Goal: Ask a question: Seek information or help from site administrators or community

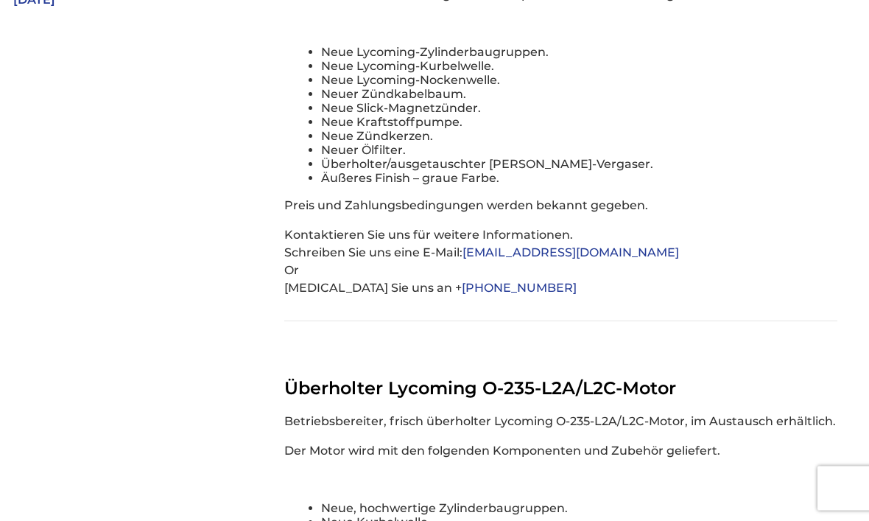
scroll to position [583, 0]
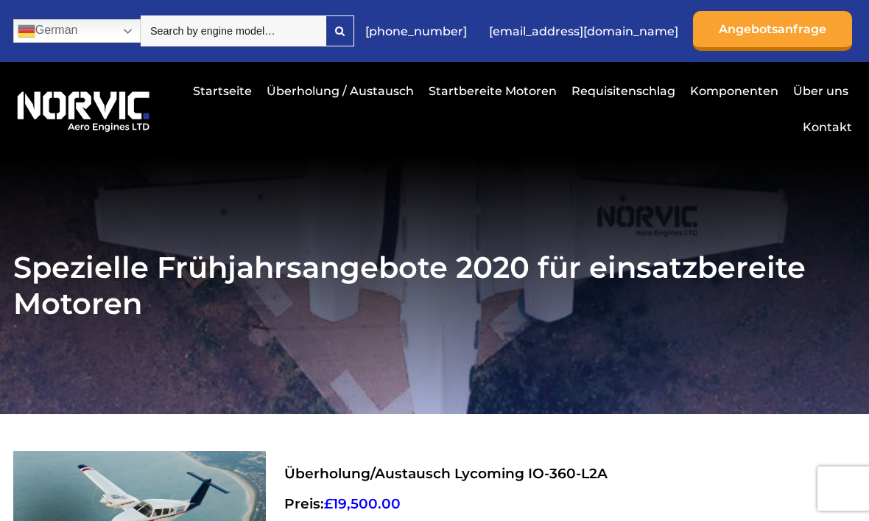
click at [832, 124] on link "Kontakt" at bounding box center [825, 127] width 53 height 36
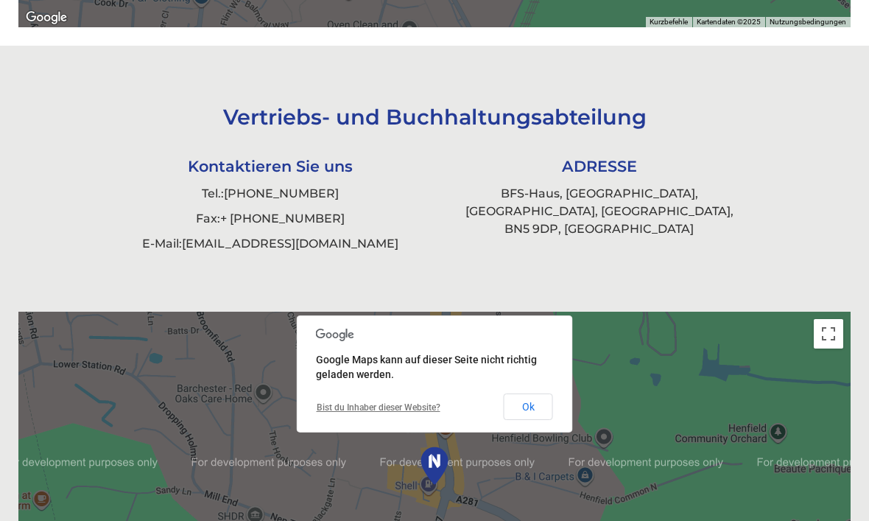
scroll to position [1007, 0]
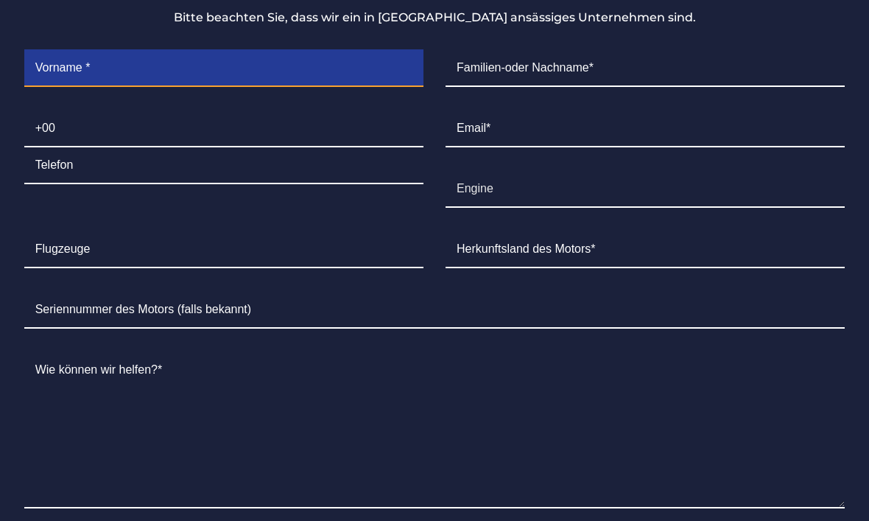
click at [170, 88] on input "Contact form" at bounding box center [223, 69] width 399 height 37
type input "[PERSON_NAME]"
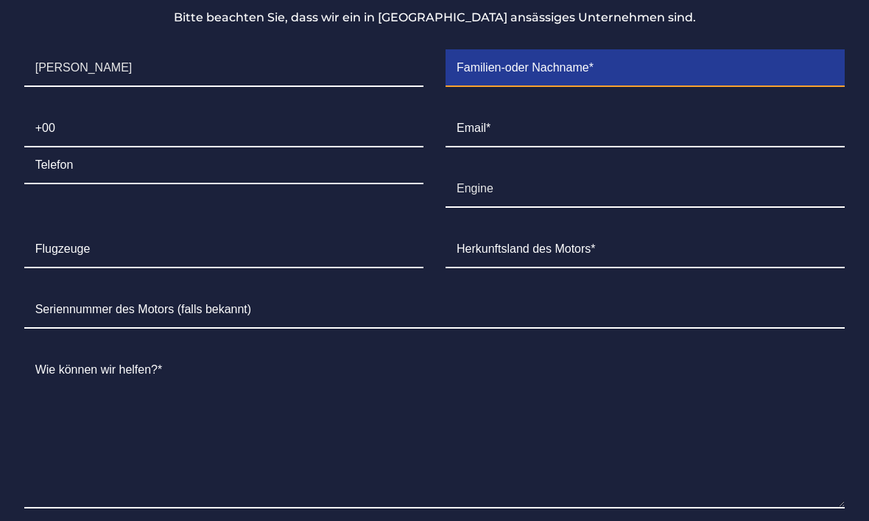
click at [571, 87] on input "Contact form" at bounding box center [645, 68] width 399 height 37
type input "[PERSON_NAME]"
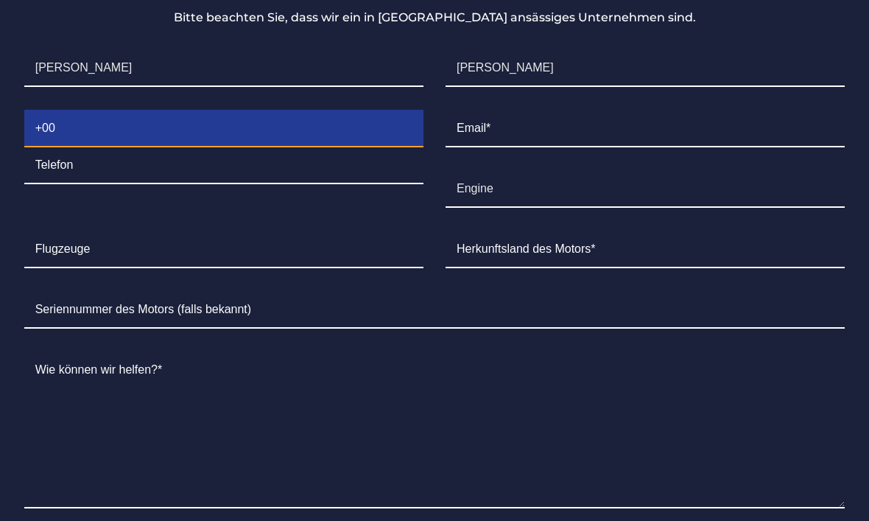
click at [196, 147] on input "Contact form" at bounding box center [223, 128] width 399 height 37
type input "+491236121914"
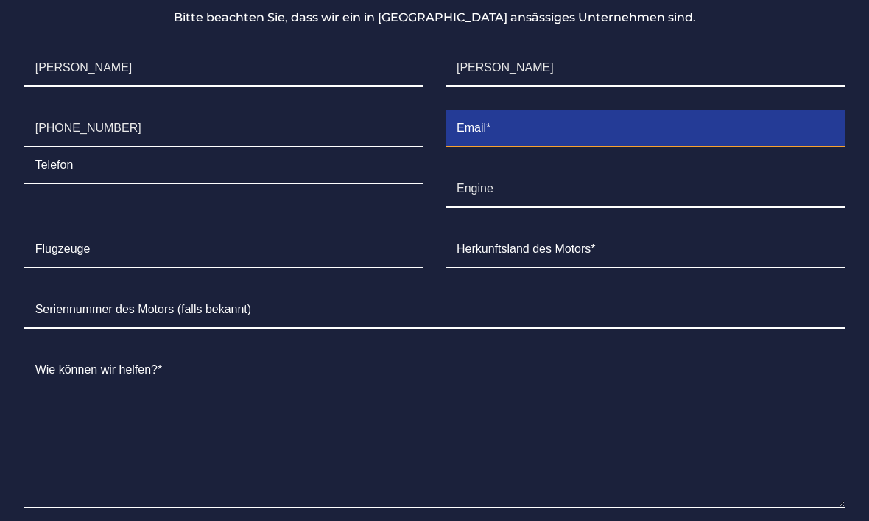
click at [535, 147] on input "Contact form" at bounding box center [645, 128] width 399 height 37
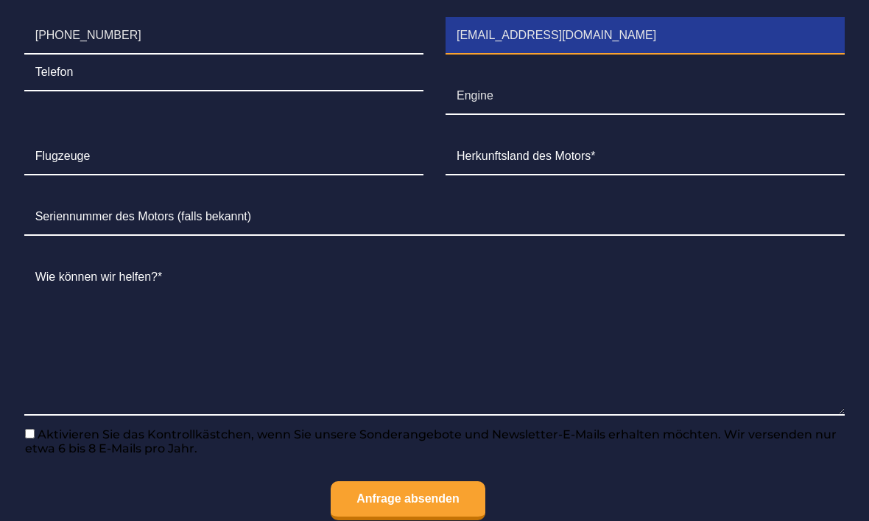
scroll to position [1903, 0]
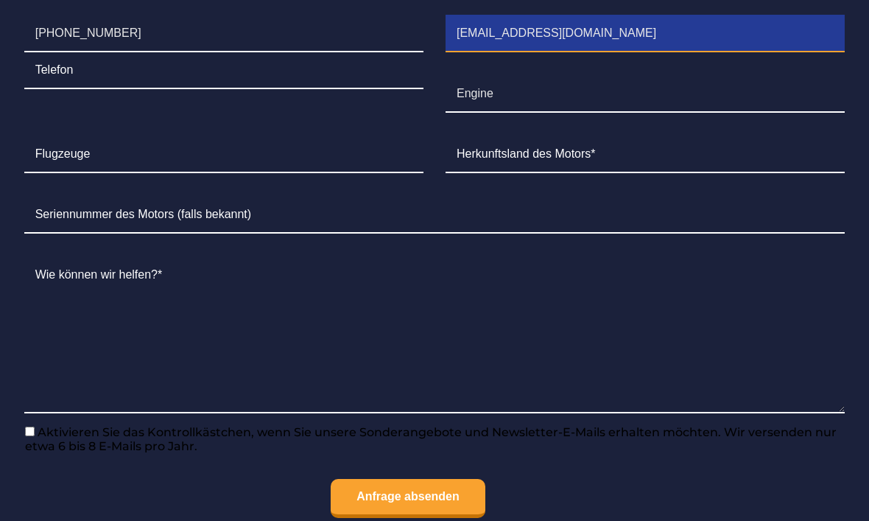
type input "[EMAIL_ADDRESS][DOMAIN_NAME]"
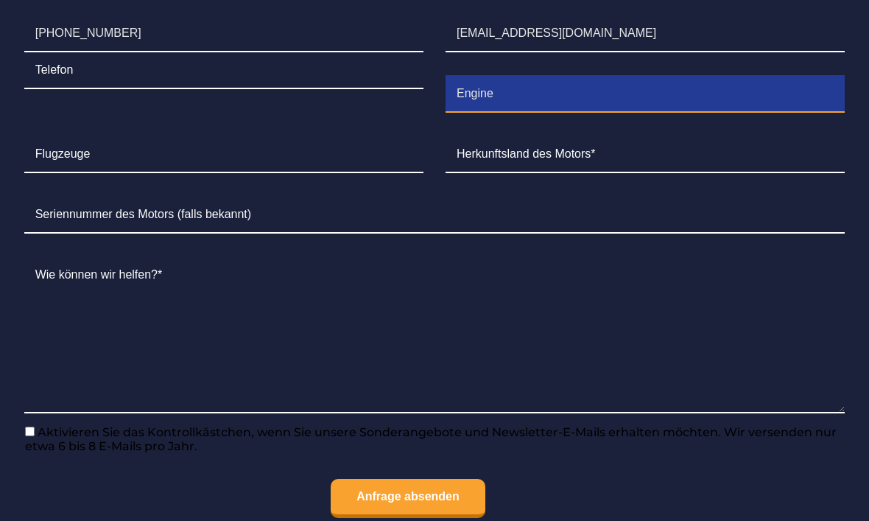
click at [544, 113] on input "Engine" at bounding box center [645, 94] width 399 height 37
type input "E"
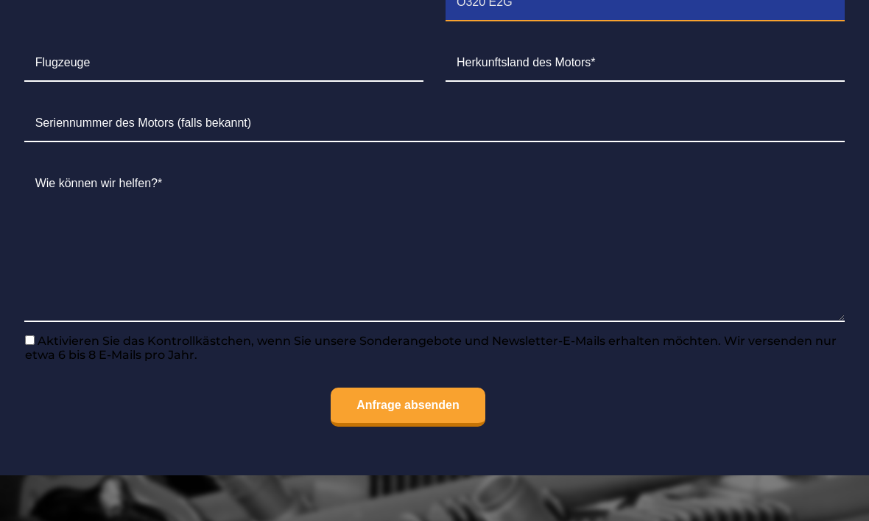
scroll to position [1994, 0]
type input "O320 E2G"
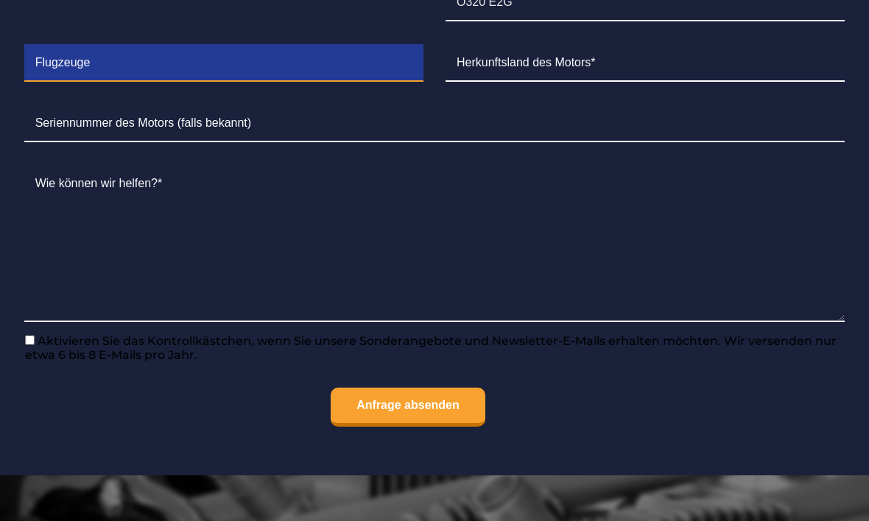
click at [152, 82] on input "Contact form" at bounding box center [223, 63] width 399 height 37
type input "Grumman"
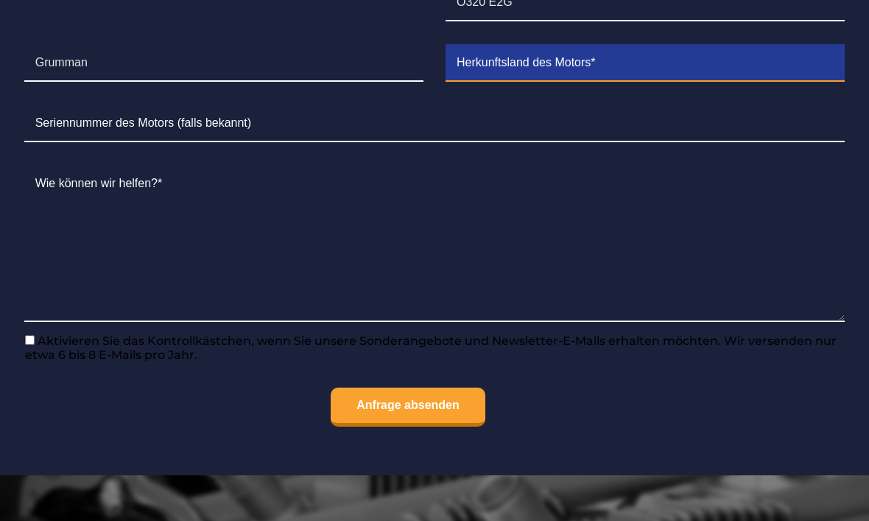
click at [571, 82] on input "Contact form" at bounding box center [645, 63] width 399 height 37
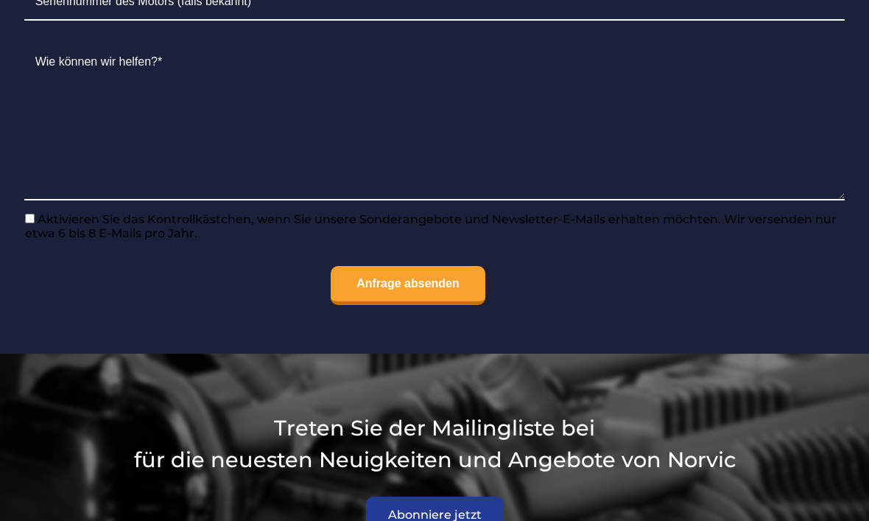
scroll to position [2119, 0]
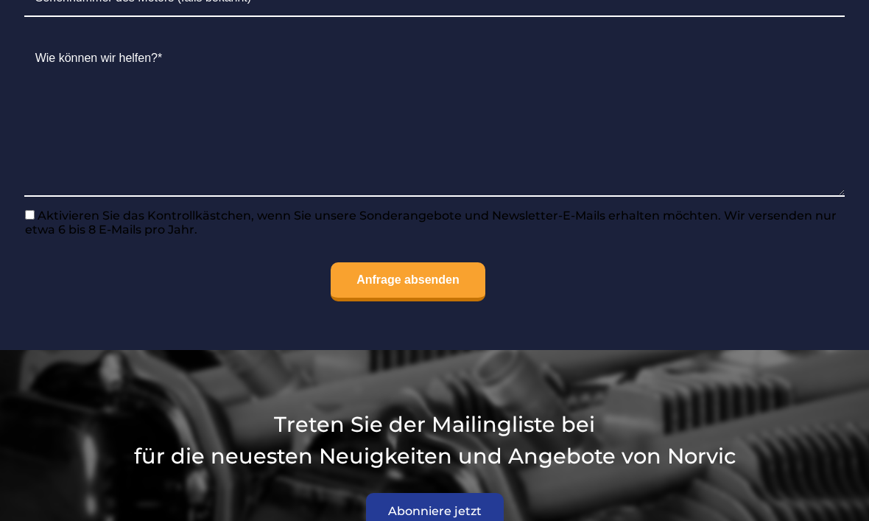
type input "Lycoming"
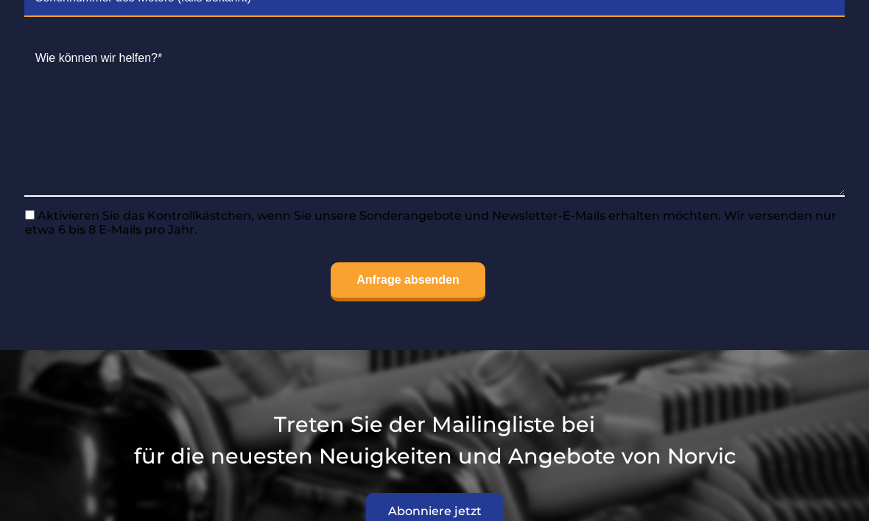
type input "L-44975-27A 1805h"
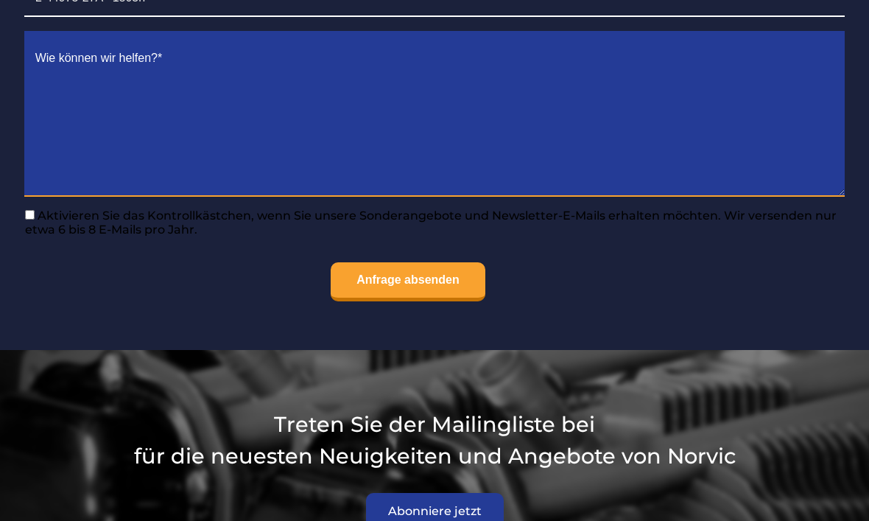
click at [117, 197] on textarea "Contact form" at bounding box center [434, 119] width 821 height 156
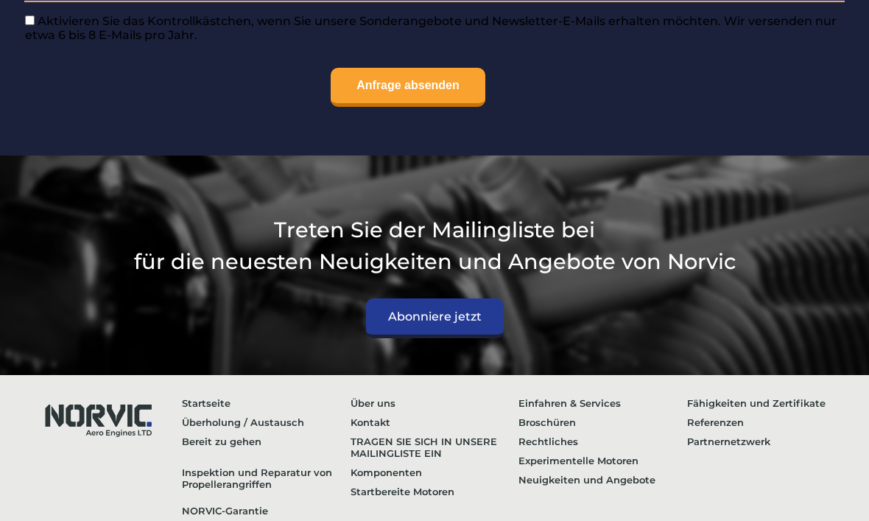
scroll to position [2315, 0]
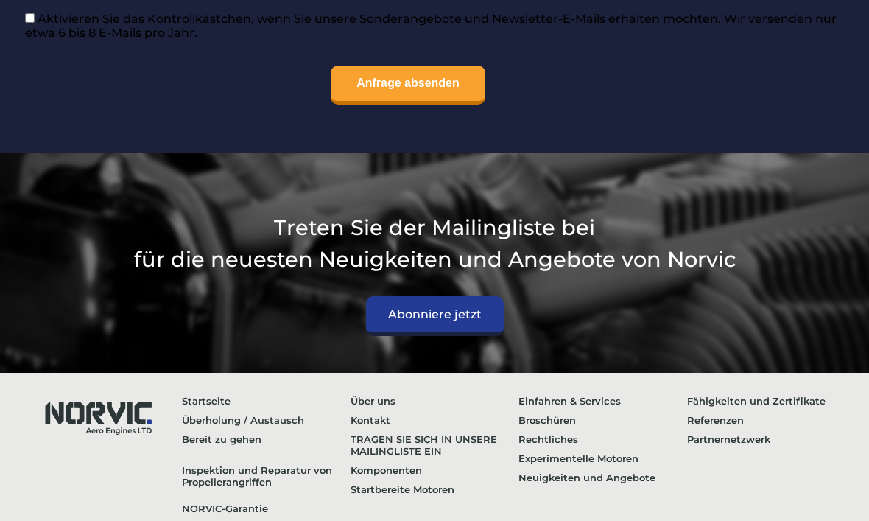
type textarea "Ich habe an einem Tassen Stößel einen Schaden. Es müsste die Nockenwelle und de…"
click at [421, 105] on input "Anfrage absenden" at bounding box center [408, 85] width 155 height 39
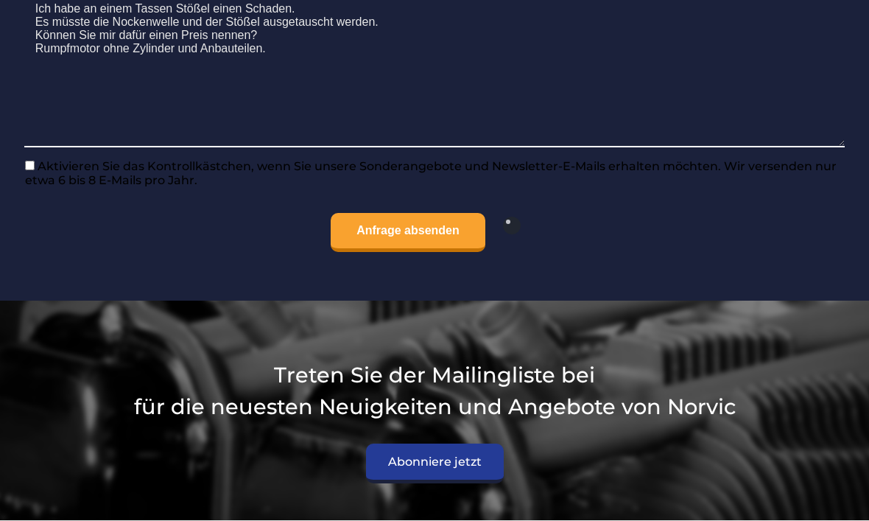
scroll to position [2168, 0]
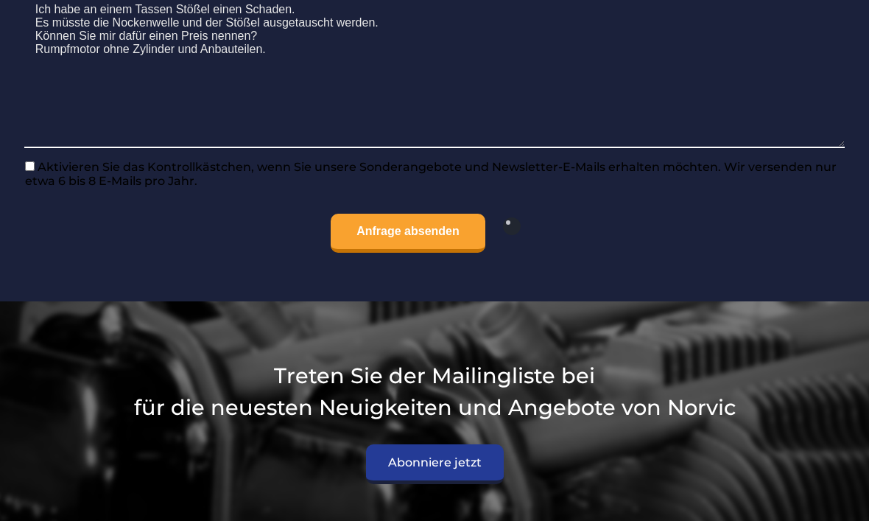
click at [675, 253] on p "Anfrage absenden" at bounding box center [434, 233] width 821 height 39
click at [29, 171] on input"] "Aktivieren Sie das Kontrollkästchen, wenn Sie unsere Sonderangebote und Newslet…" at bounding box center [30, 166] width 10 height 10
checkbox input"] "true"
click at [407, 253] on input "Anfrage absenden" at bounding box center [408, 233] width 155 height 39
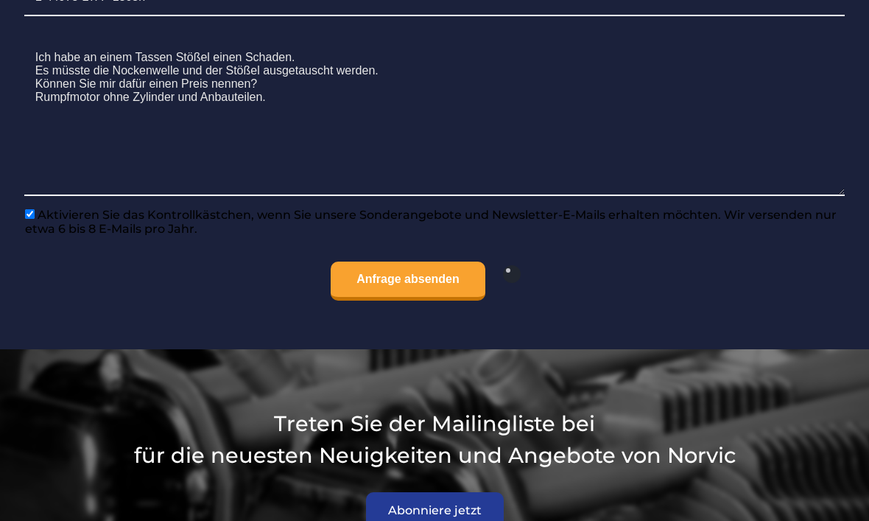
scroll to position [2121, 0]
click at [418, 300] on input "Anfrage absenden" at bounding box center [408, 280] width 155 height 39
click at [403, 300] on input "Anfrage absenden" at bounding box center [408, 280] width 155 height 39
click at [396, 300] on input "Anfrage absenden" at bounding box center [408, 280] width 155 height 39
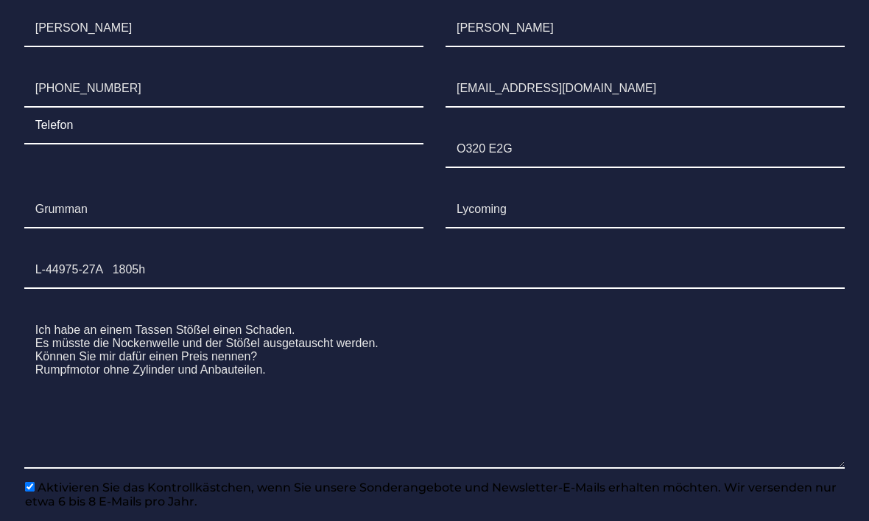
scroll to position [1846, 0]
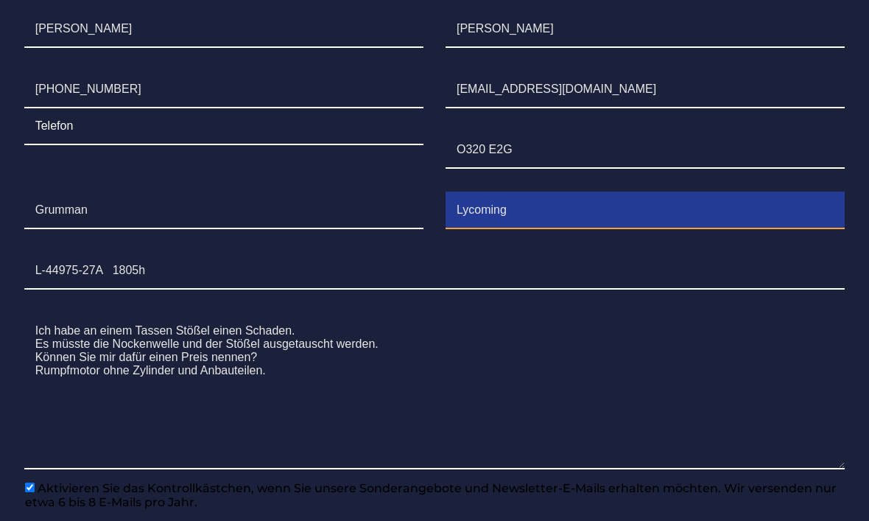
click at [536, 230] on input "Lycoming" at bounding box center [645, 211] width 399 height 37
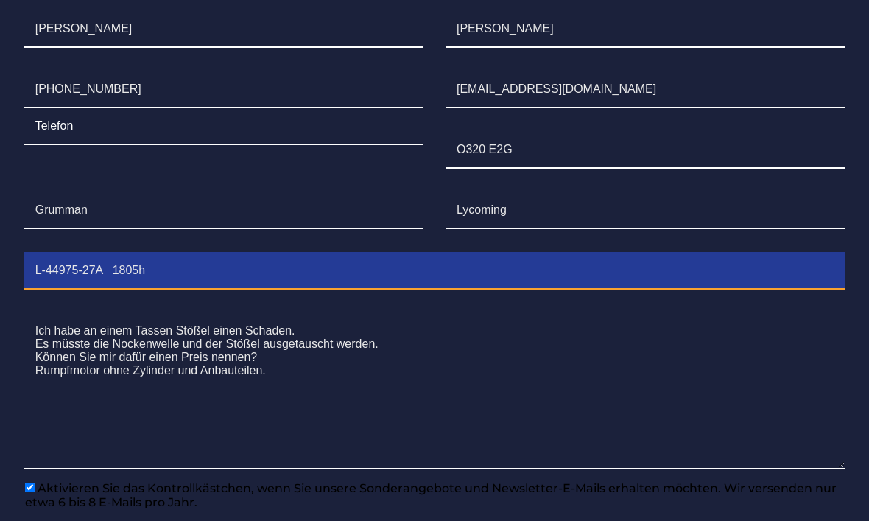
click at [635, 289] on input "L-44975-27A 1805h" at bounding box center [434, 271] width 821 height 37
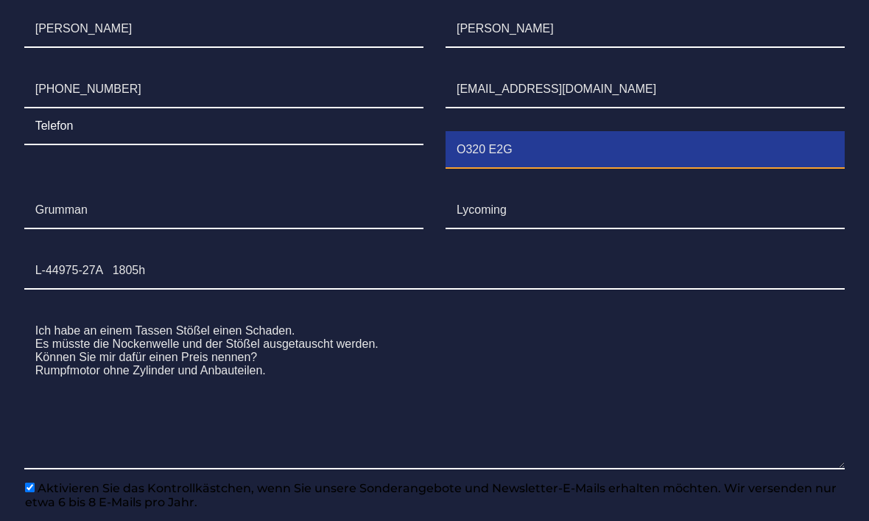
click at [692, 169] on input "O320 E2G" at bounding box center [645, 150] width 399 height 37
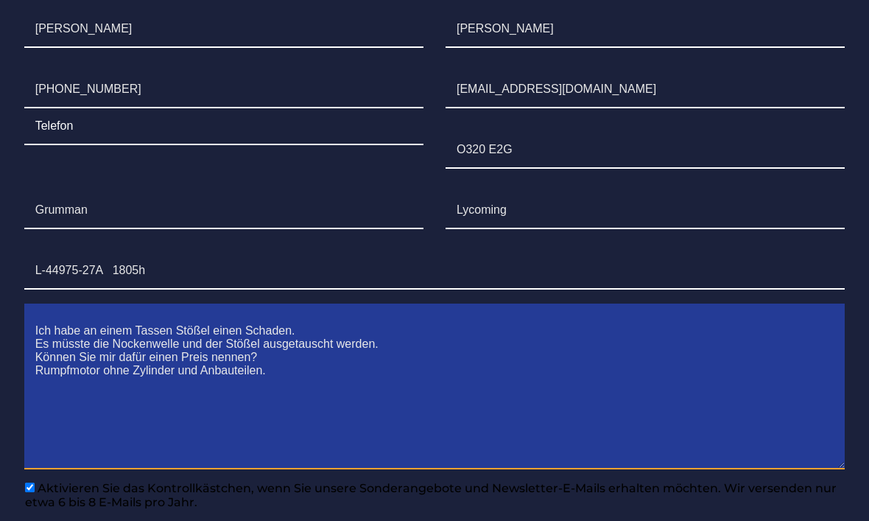
click at [659, 426] on textarea "Ich habe an einem Tassen Stößel einen Schaden. Es müsste die Nockenwelle und de…" at bounding box center [434, 391] width 821 height 156
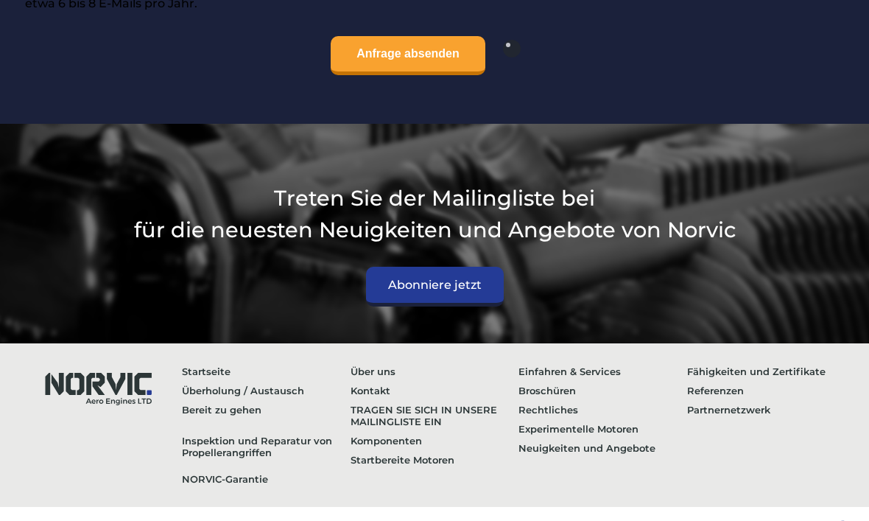
scroll to position [2344, 0]
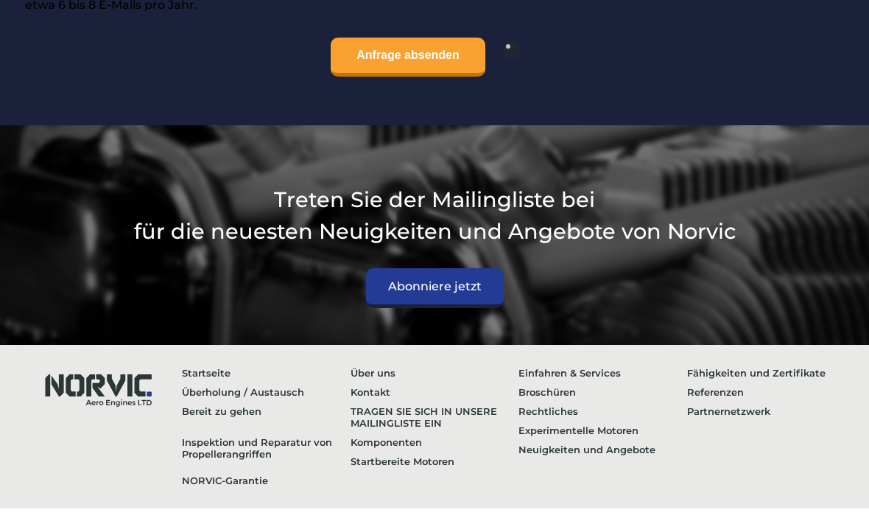
click at [418, 77] on input "Anfrage absenden" at bounding box center [408, 57] width 155 height 39
click at [412, 77] on input "Anfrage absenden" at bounding box center [408, 57] width 155 height 39
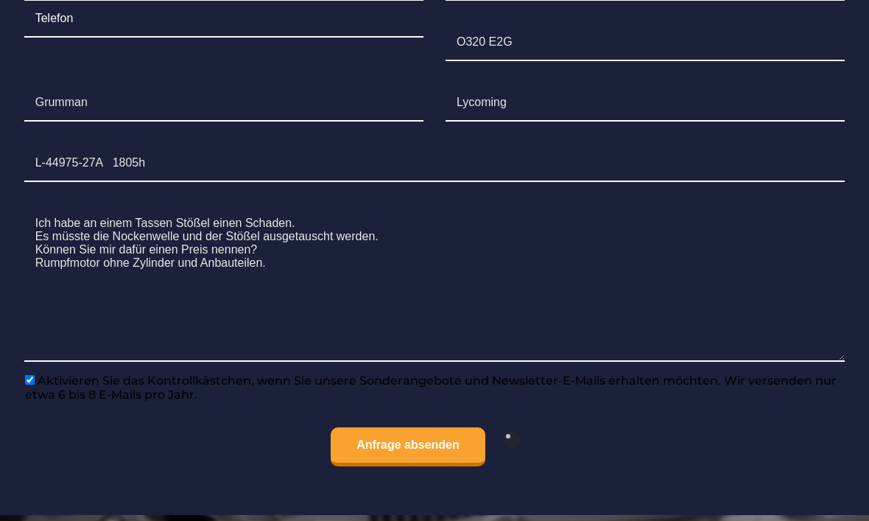
scroll to position [1956, 0]
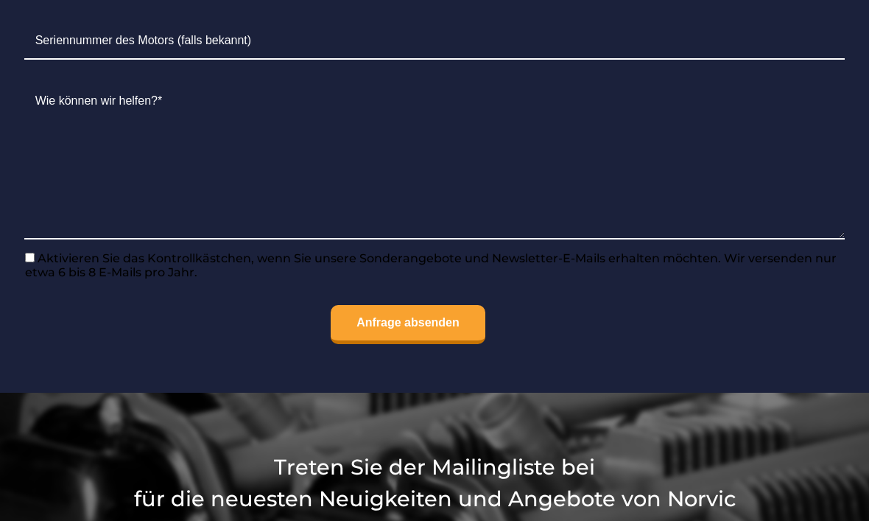
scroll to position [2077, 0]
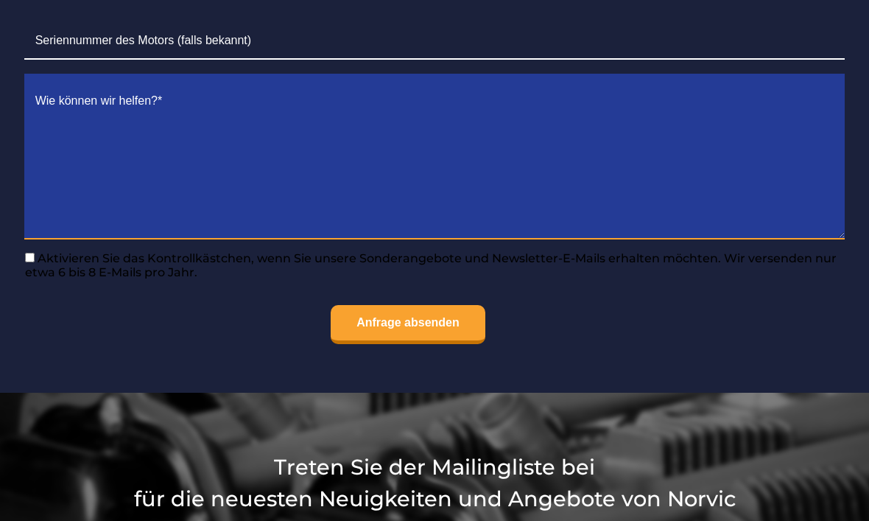
click at [85, 190] on textarea "Contact form" at bounding box center [434, 161] width 821 height 156
click at [172, 194] on textarea "Contact form" at bounding box center [434, 161] width 821 height 156
paste textarea "Ich habe an einem Tassen Stößel einen Schaden. Es müsste die Nockenwelle und de…"
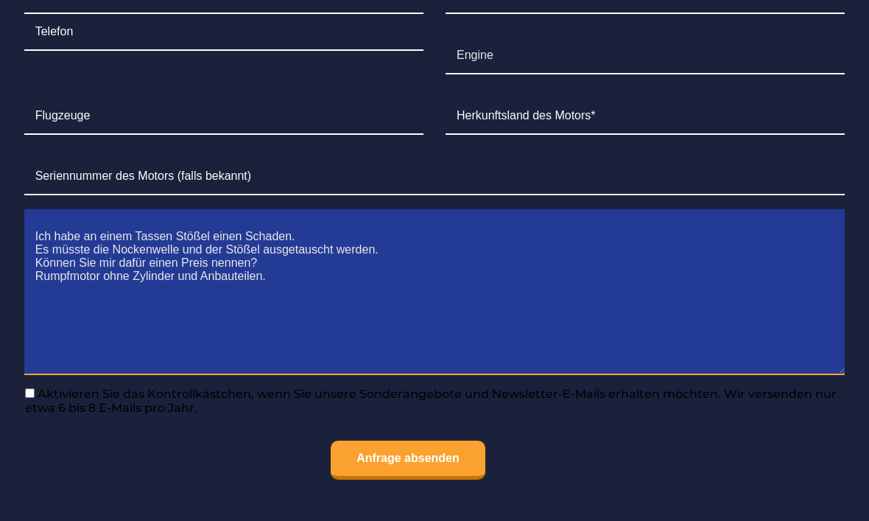
scroll to position [1942, 0]
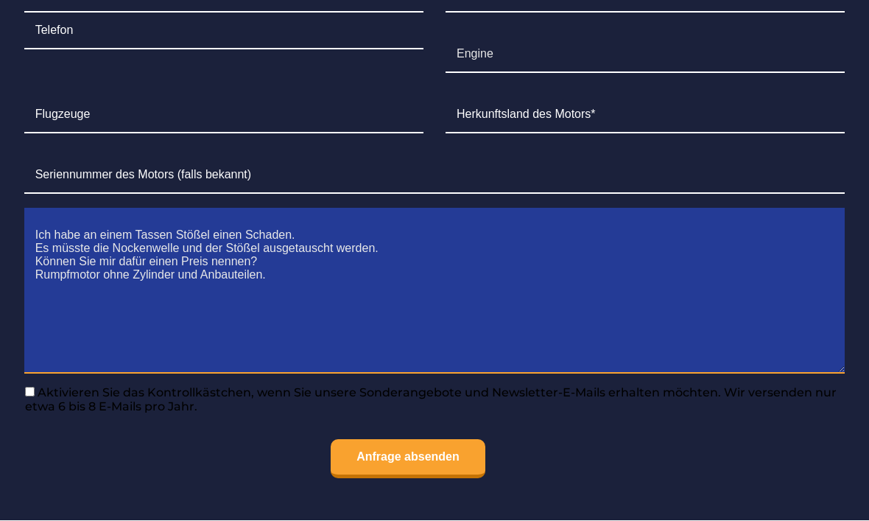
type textarea "Ich habe an einem Tassen Stößel einen Schaden. Es müsste die Nockenwelle und de…"
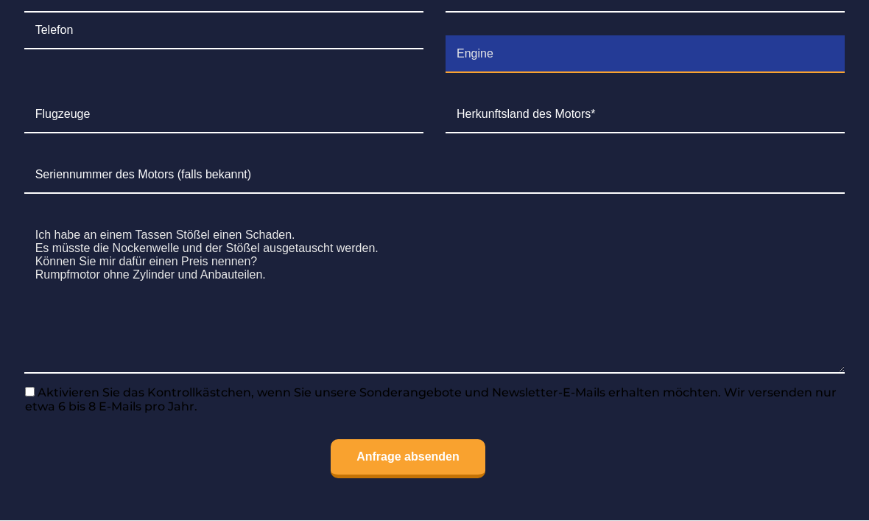
click at [534, 74] on input "Engine" at bounding box center [645, 55] width 399 height 37
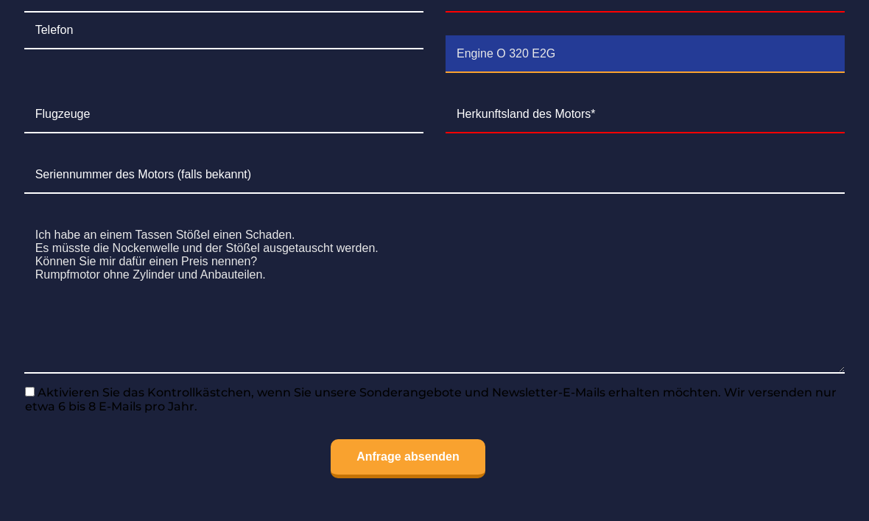
type input "Engine O 320 E2G"
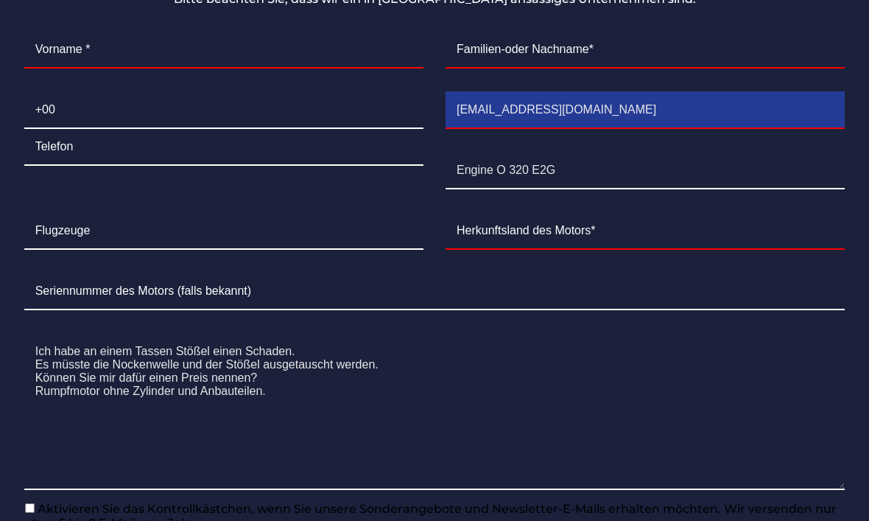
scroll to position [1820, 0]
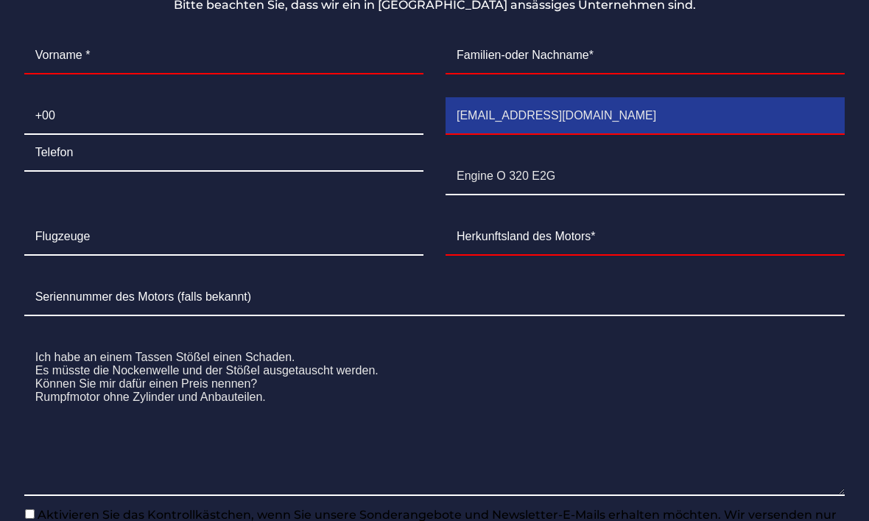
type input "[EMAIL_ADDRESS][DOMAIN_NAME]"
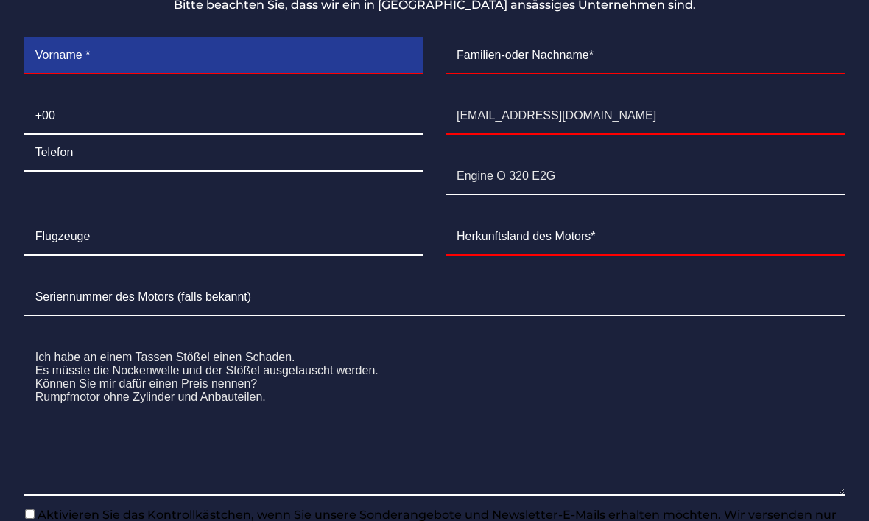
click at [243, 74] on input "Contact form" at bounding box center [223, 56] width 399 height 37
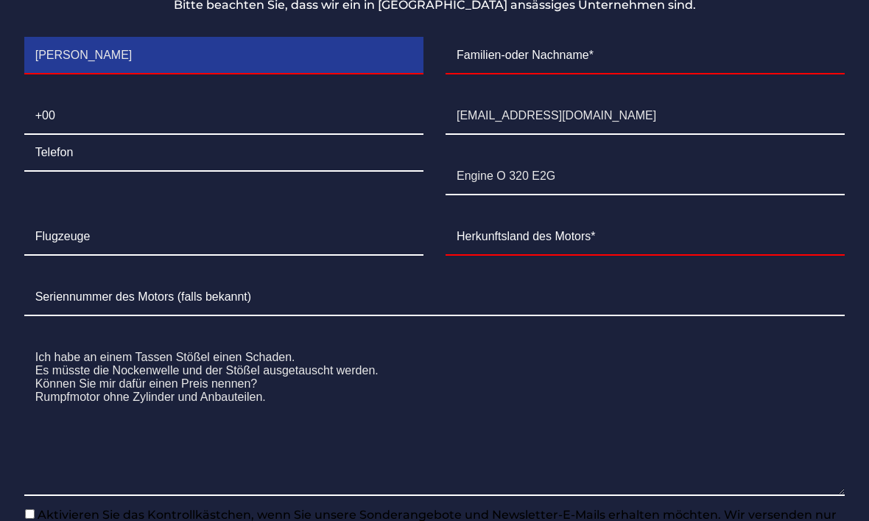
type input "[PERSON_NAME]"
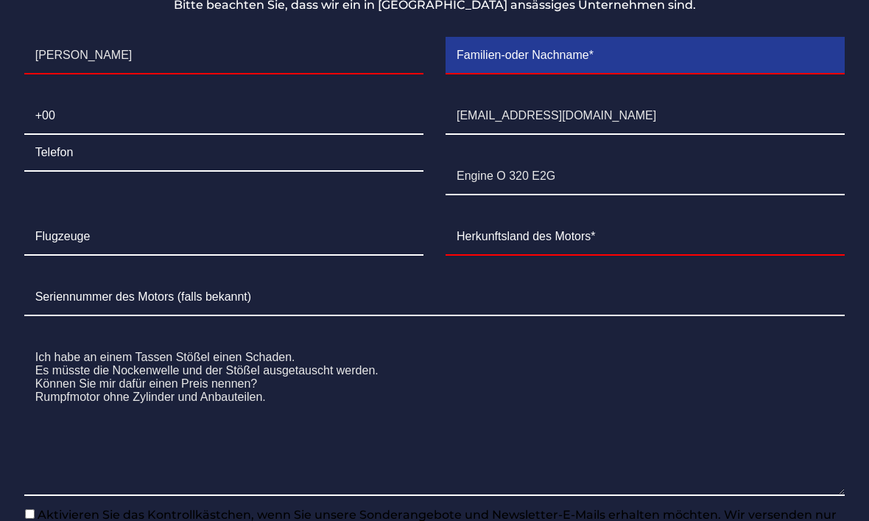
click at [544, 74] on input "Contact form" at bounding box center [645, 56] width 399 height 37
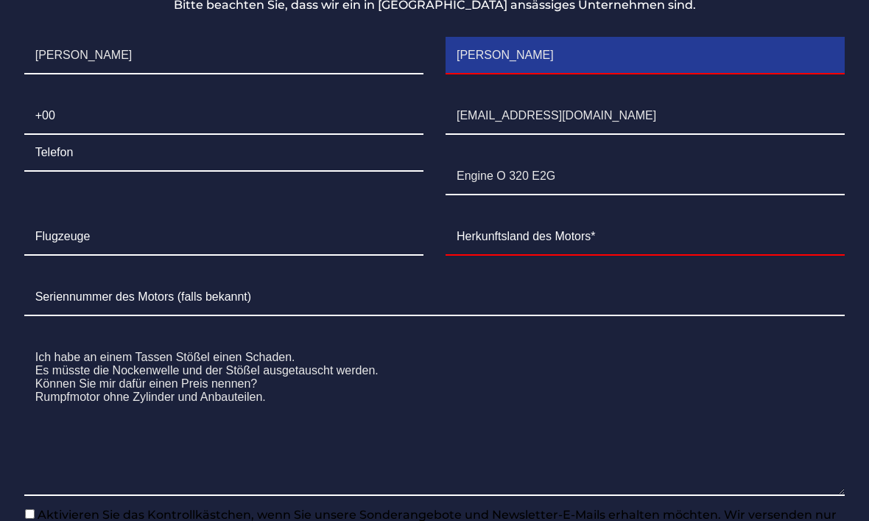
type input "[PERSON_NAME]"
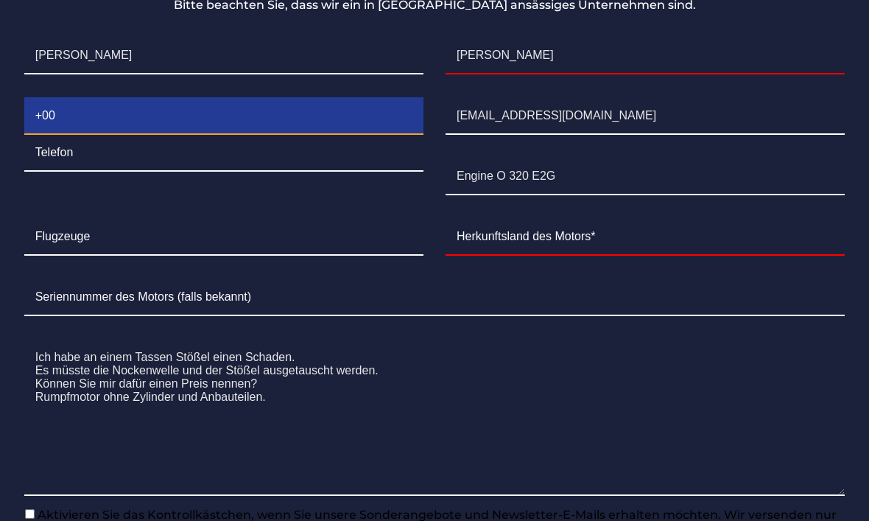
click at [224, 135] on input "Contact form" at bounding box center [223, 116] width 399 height 37
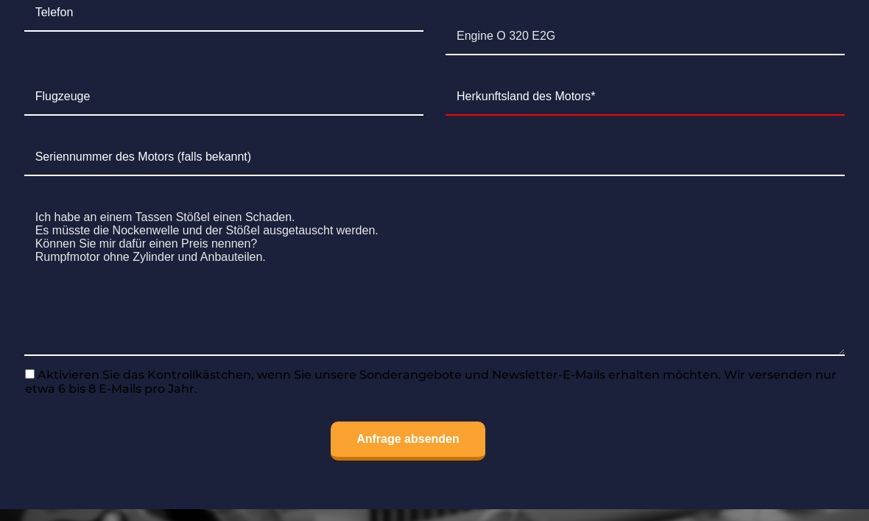
scroll to position [1960, 0]
type input "00491726121914"
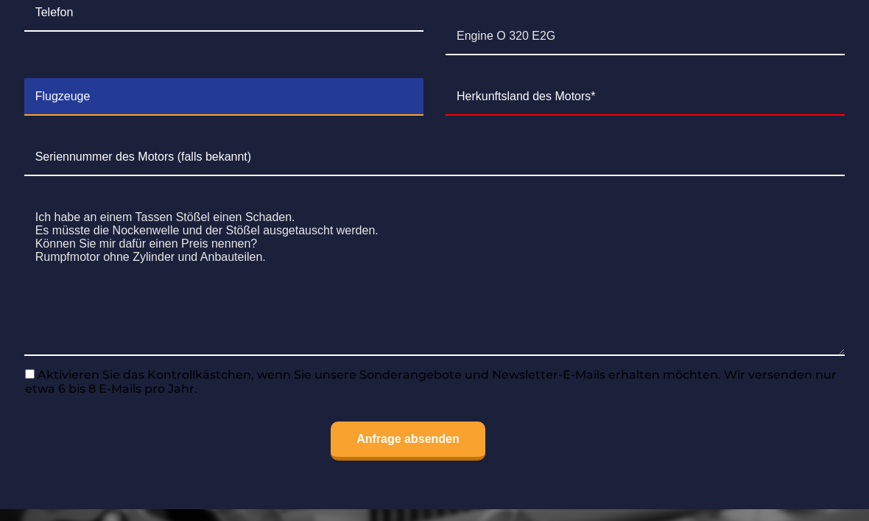
click at [232, 116] on input "Contact form" at bounding box center [223, 97] width 399 height 37
type input "Grumman A5A"
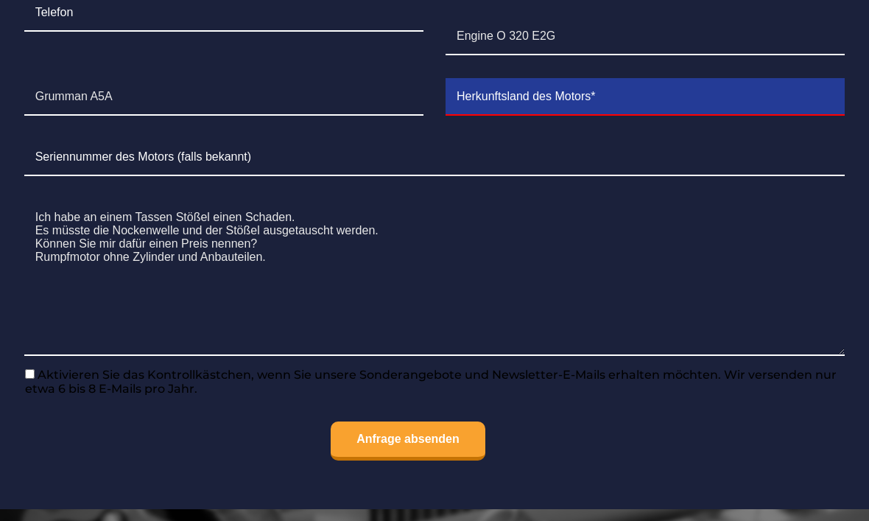
click at [554, 116] on input "Contact form" at bounding box center [645, 97] width 399 height 37
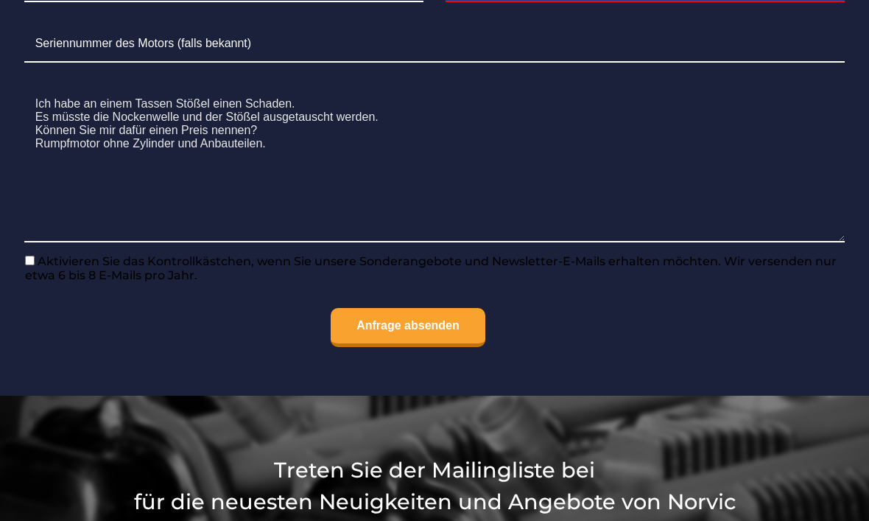
scroll to position [2074, 0]
type input "USA Lycoming"
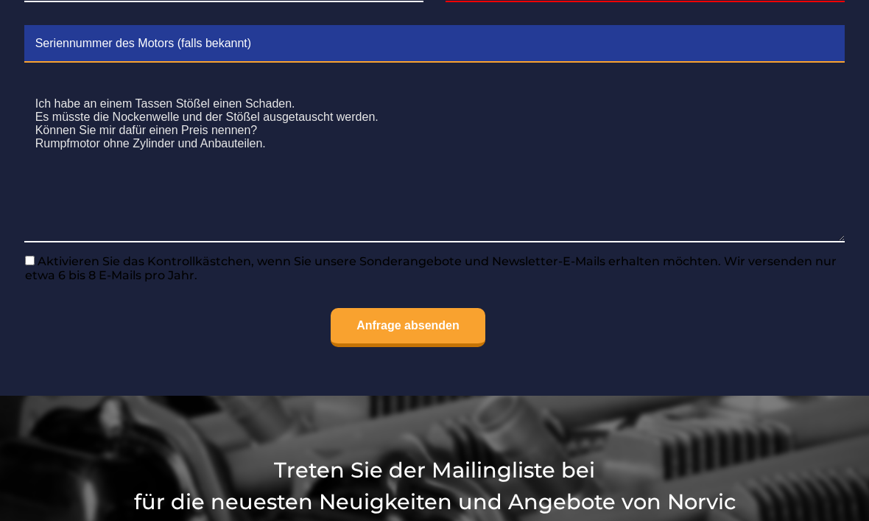
click at [201, 63] on input "Contact form" at bounding box center [434, 44] width 821 height 37
type input "L-44975-27A"
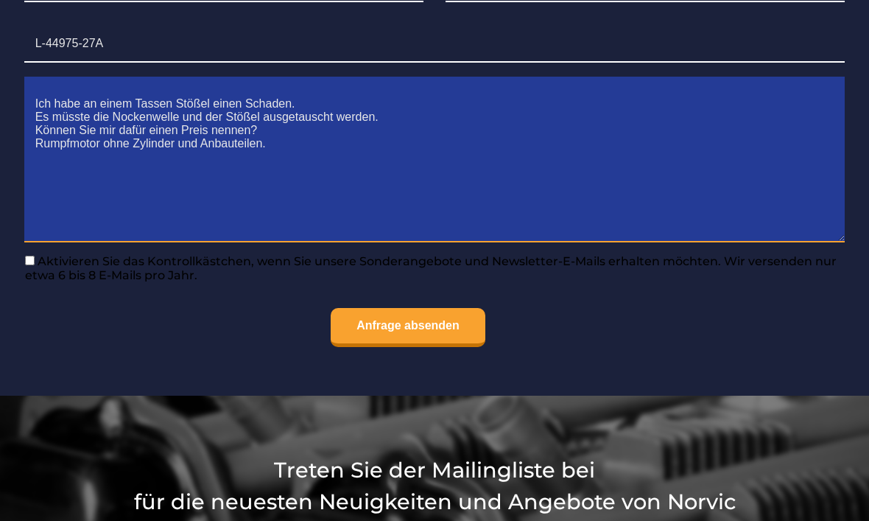
click at [695, 242] on textarea "Ich habe an einem Tassen Stößel einen Schaden. Es müsste die Nockenwelle und de…" at bounding box center [434, 164] width 821 height 156
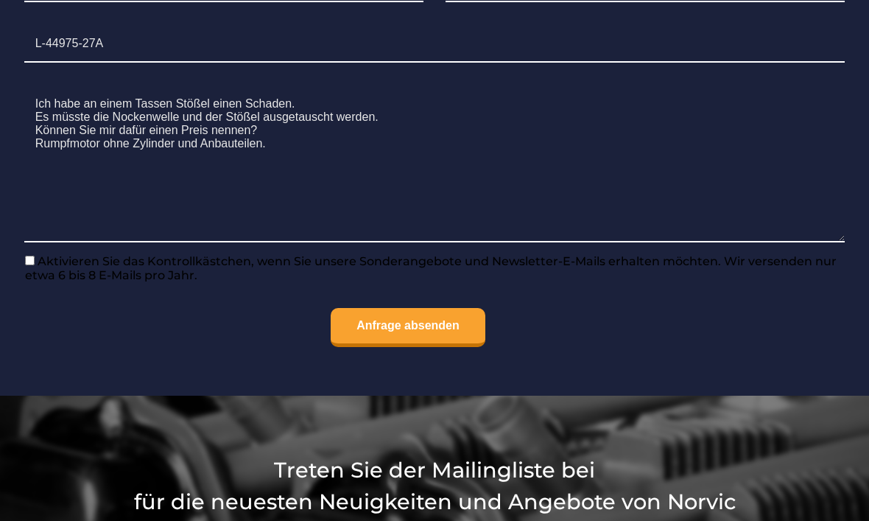
click at [42, 282] on span "Aktivieren Sie das Kontrollkästchen, wenn Sie unsere Sonderangebote und Newslet…" at bounding box center [431, 268] width 812 height 28
click at [35, 265] on input"] "Aktivieren Sie das Kontrollkästchen, wenn Sie unsere Sonderangebote und Newslet…" at bounding box center [30, 261] width 10 height 10
checkbox input"] "true"
click at [422, 347] on input "Anfrage absenden" at bounding box center [408, 327] width 155 height 39
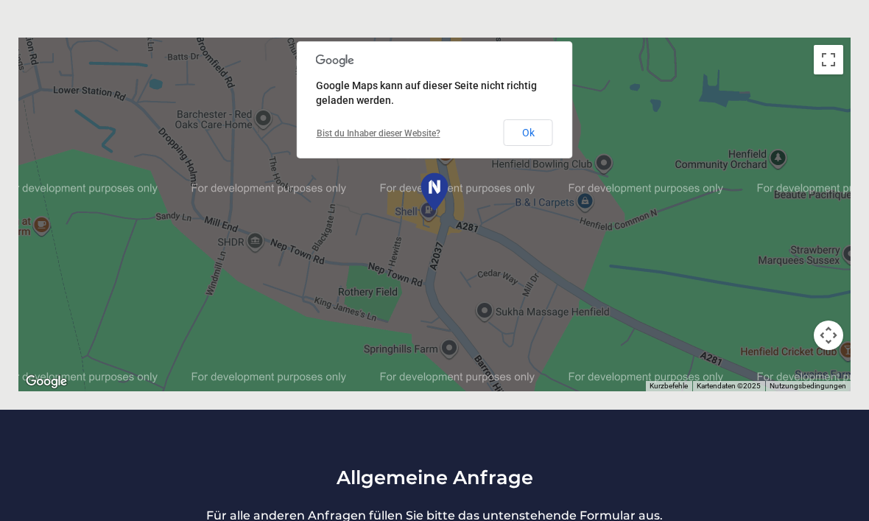
scroll to position [1279, 0]
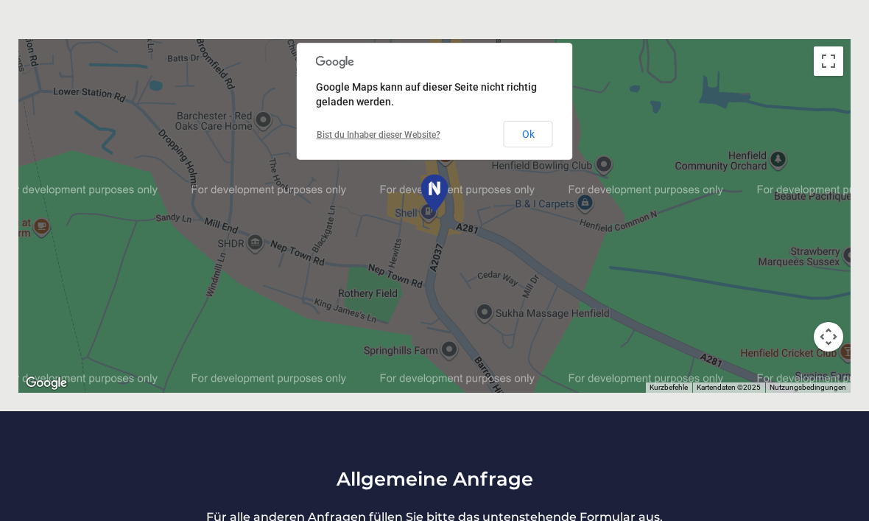
click at [531, 147] on button "Ok" at bounding box center [528, 134] width 49 height 27
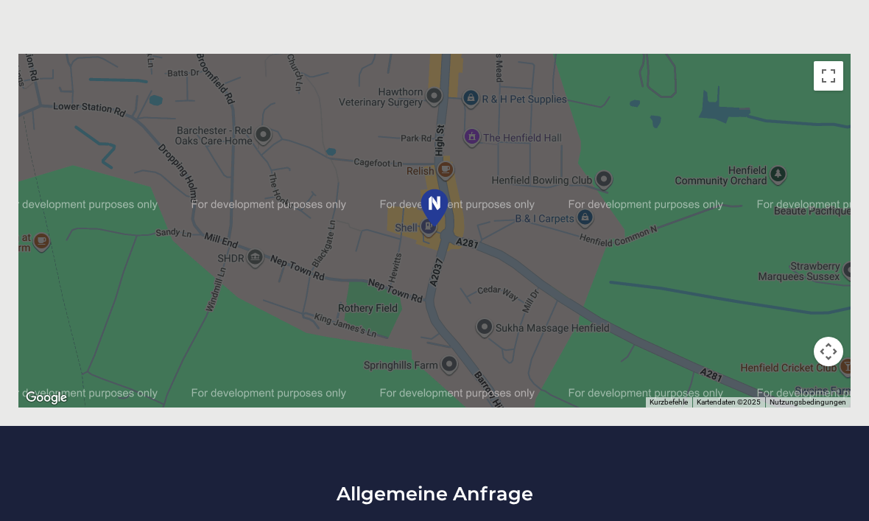
scroll to position [1259, 0]
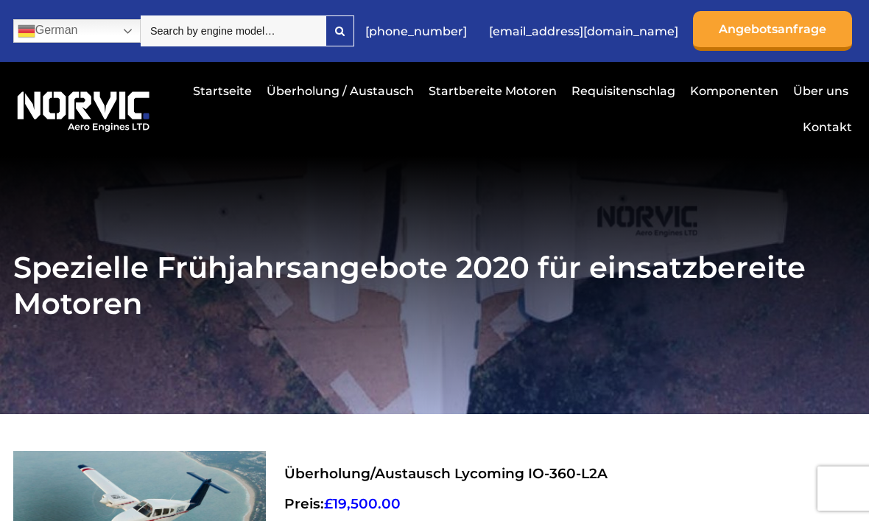
click at [777, 33] on link "Angebotsanfrage" at bounding box center [772, 31] width 159 height 40
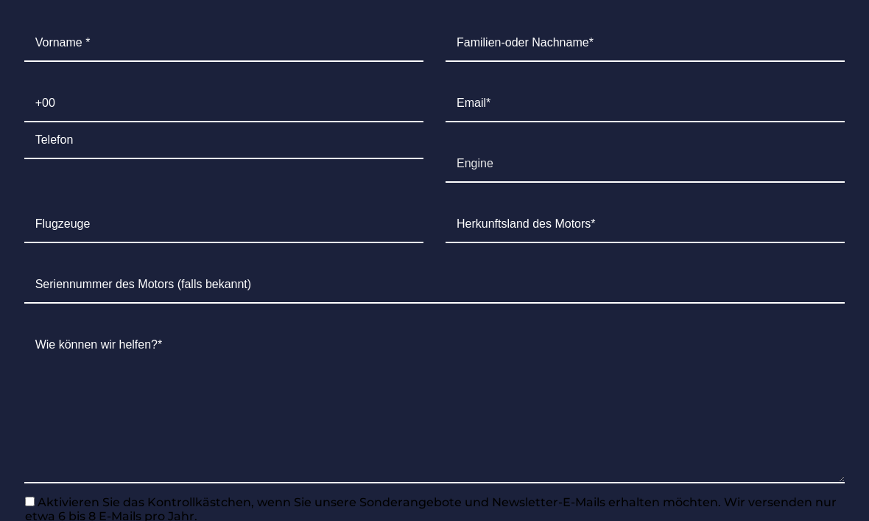
scroll to position [16724, 0]
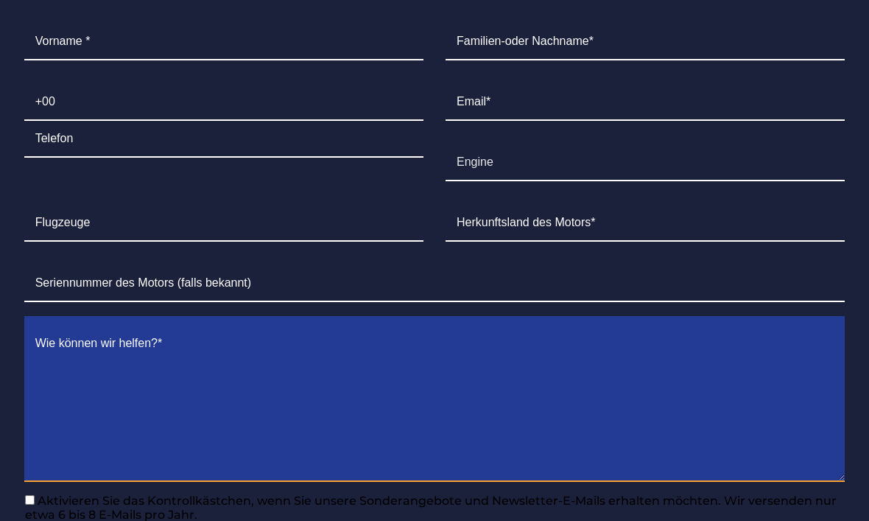
click at [125, 326] on textarea "Contact form" at bounding box center [434, 404] width 821 height 156
paste textarea "Ich habe an einem Tassen Stößel einen Schaden. Es müsste die Nockenwelle und de…"
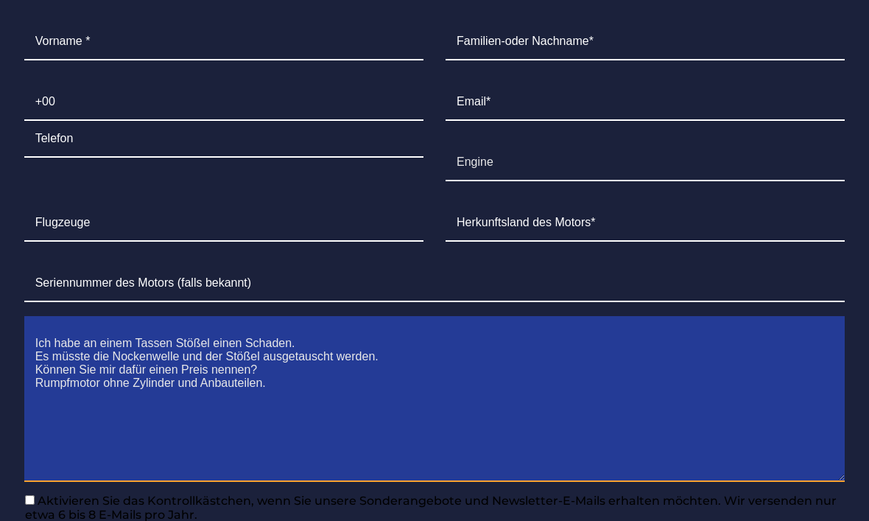
type textarea "Ich habe an einem Tassen Stößel einen Schaden. Es müsste die Nockenwelle und de…"
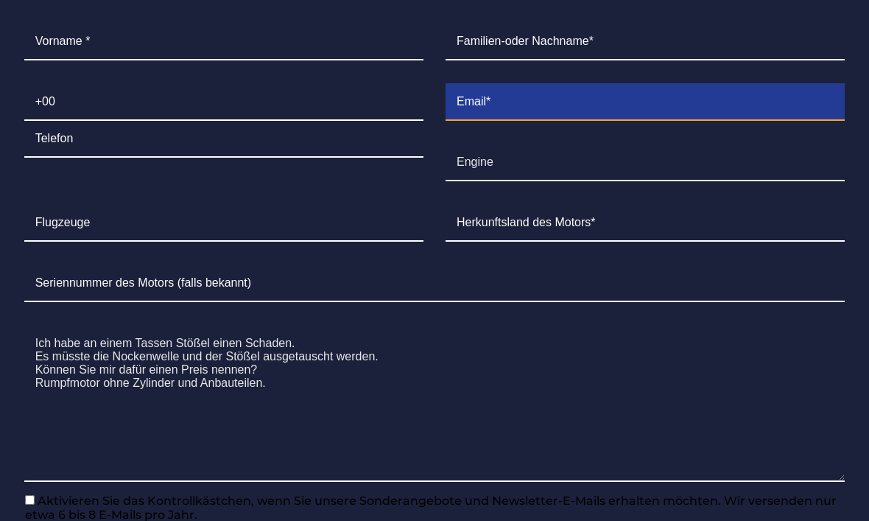
click at [546, 84] on input "Contact form" at bounding box center [645, 102] width 399 height 37
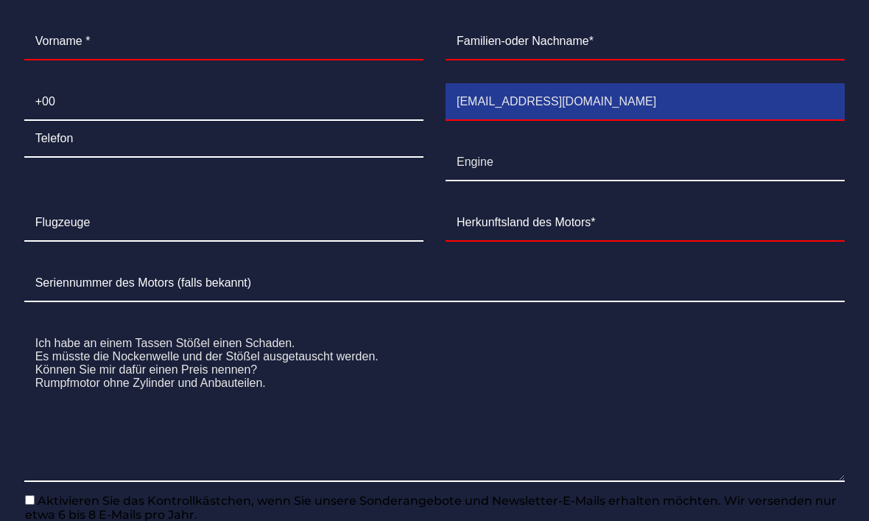
type input "[EMAIL_ADDRESS][DOMAIN_NAME]"
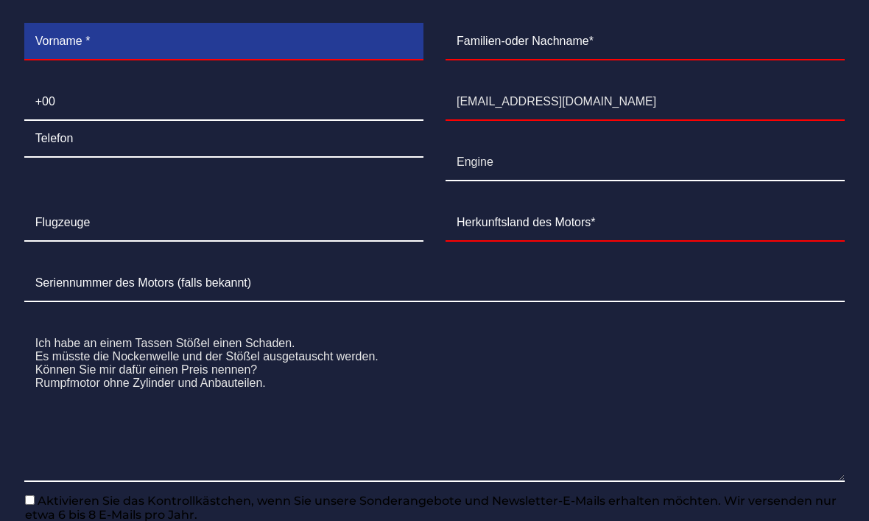
click at [248, 24] on input "Contact form" at bounding box center [223, 42] width 399 height 37
type input "[PERSON_NAME]"
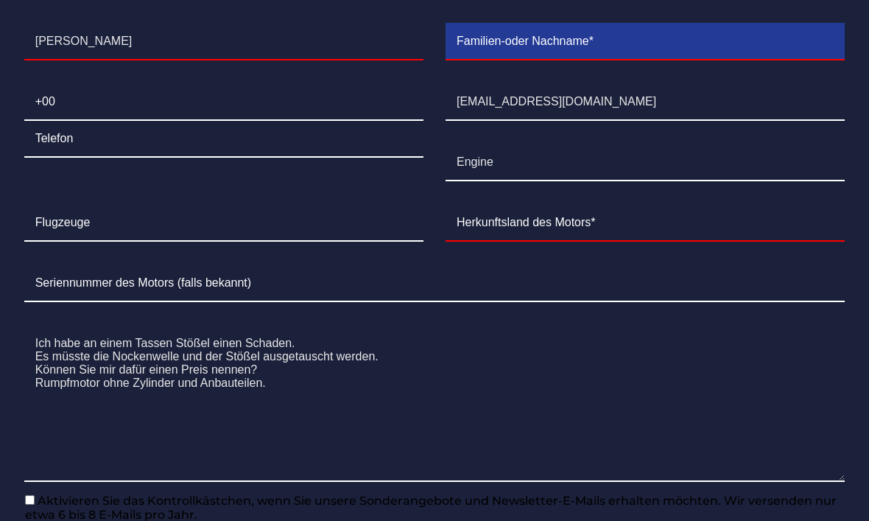
click at [554, 24] on input "Contact form" at bounding box center [645, 42] width 399 height 37
type input "[PERSON_NAME]"
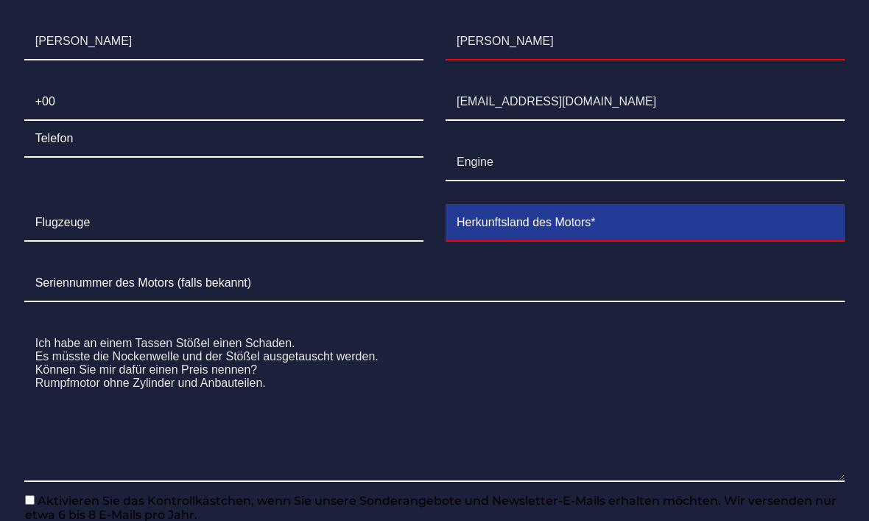
click at [591, 205] on input "Contact form" at bounding box center [645, 223] width 399 height 37
type input "Lycoming"
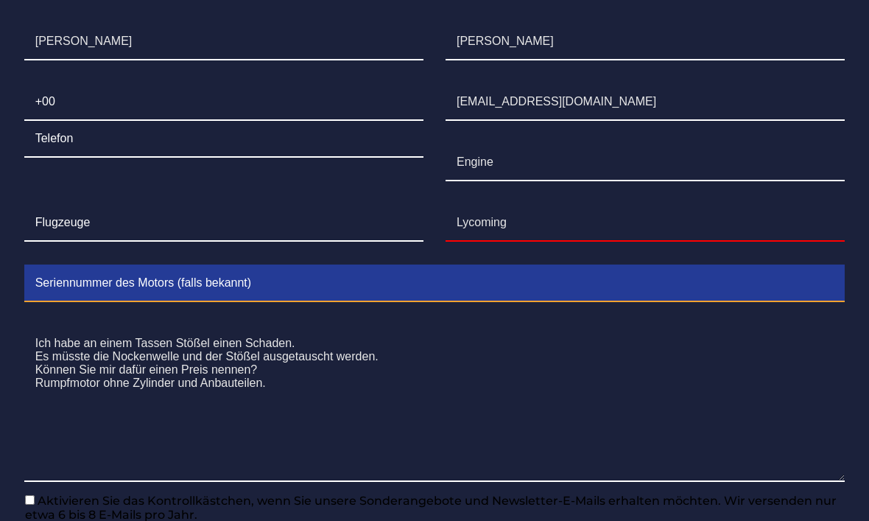
click at [195, 265] on input "Contact form" at bounding box center [434, 283] width 821 height 37
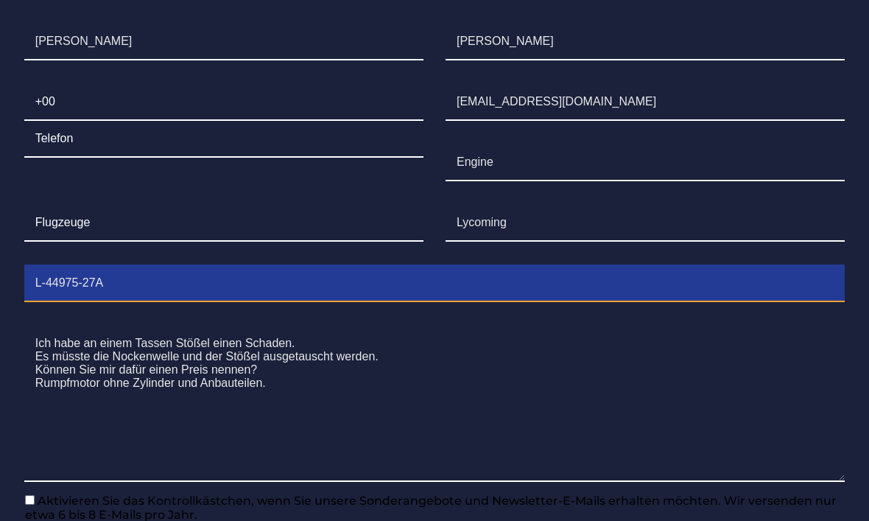
type input "L-44975-27A"
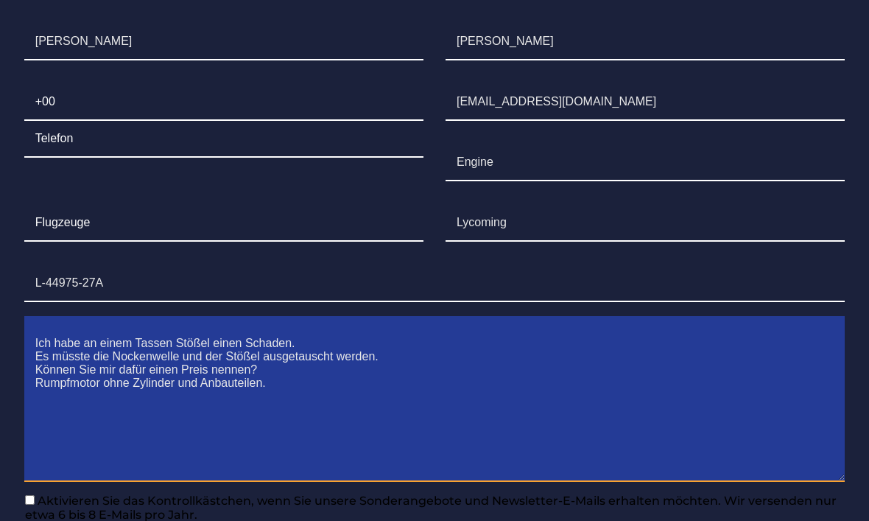
click at [678, 377] on textarea "Ich habe an einem Tassen Stößel einen Schaden. Es müsste die Nockenwelle und de…" at bounding box center [434, 404] width 821 height 156
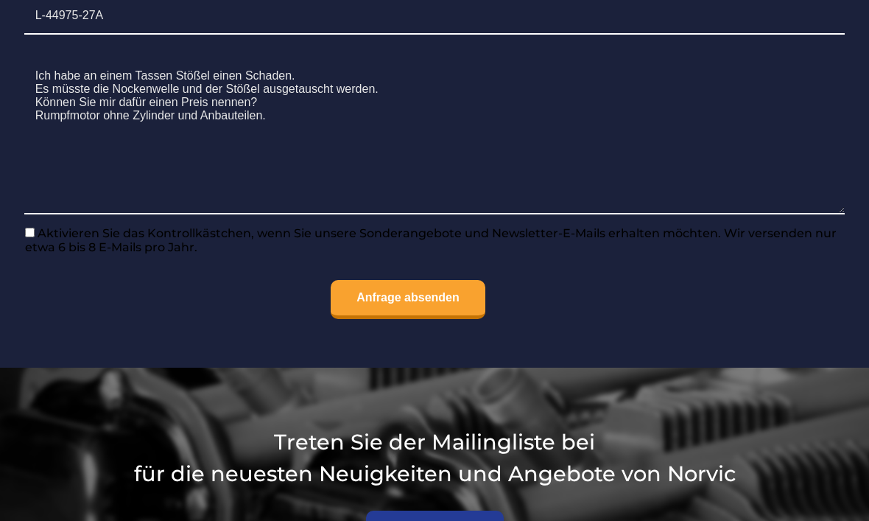
click at [34, 228] on input"] "Aktivieren Sie das Kontrollkästchen, wenn Sie unsere Sonderangebote und Newslet…" at bounding box center [30, 233] width 10 height 10
checkbox input"] "true"
click at [414, 297] on input "Anfrage absenden" at bounding box center [408, 299] width 155 height 39
click at [418, 303] on input "Anfrage absenden" at bounding box center [408, 299] width 155 height 39
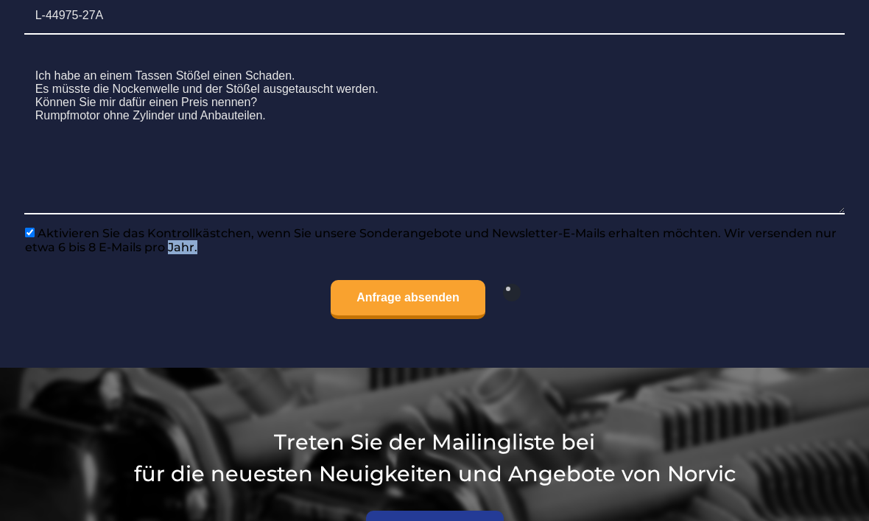
click at [407, 298] on input "Anfrage absenden" at bounding box center [408, 299] width 155 height 39
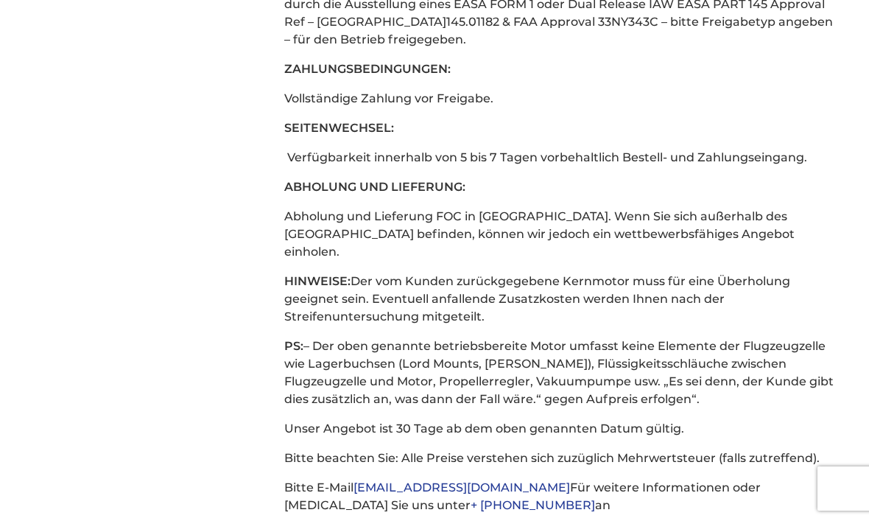
scroll to position [0, 0]
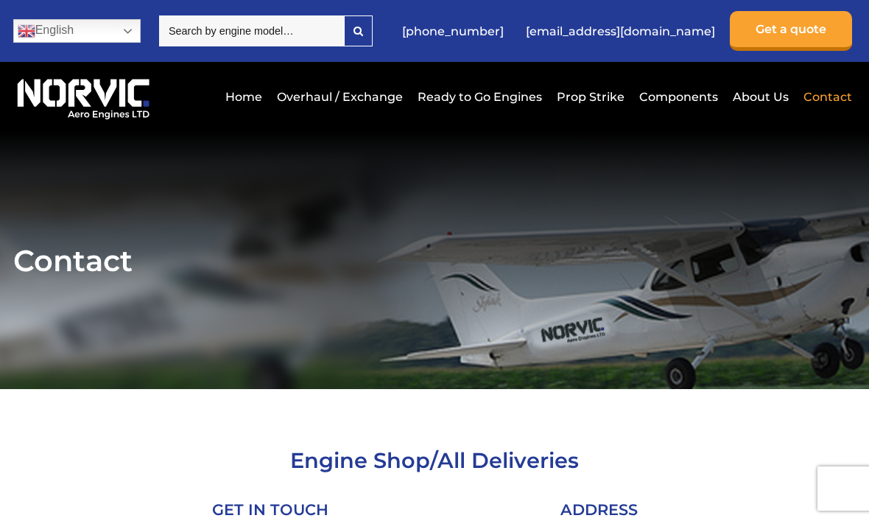
click at [773, 35] on link "Get a quote" at bounding box center [791, 31] width 122 height 40
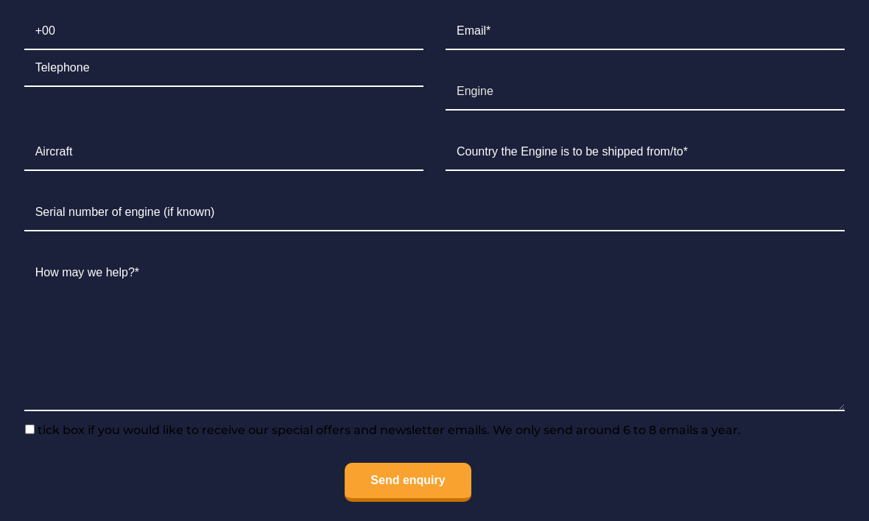
scroll to position [1878, 0]
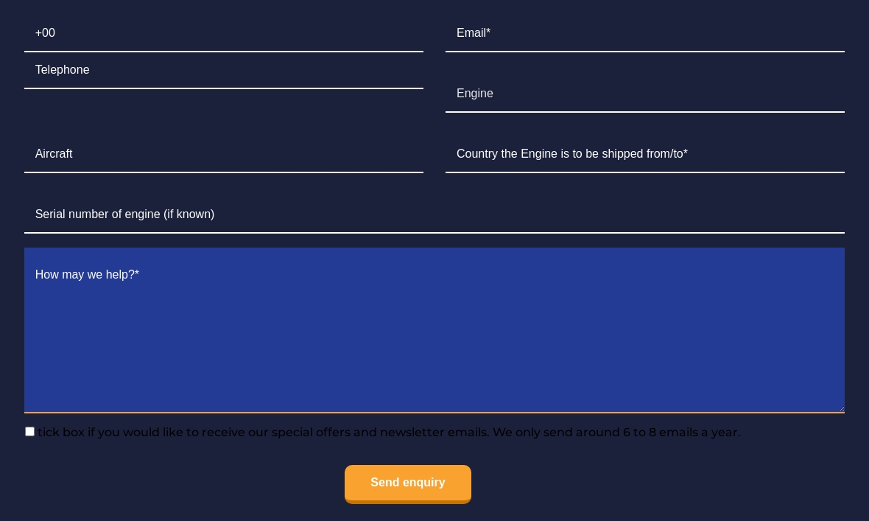
click at [66, 356] on textarea "Contact form" at bounding box center [434, 335] width 821 height 156
paste textarea "Ich habe an einem Tassen Stößel einen Schaden. Es müsste die Nockenwelle und de…"
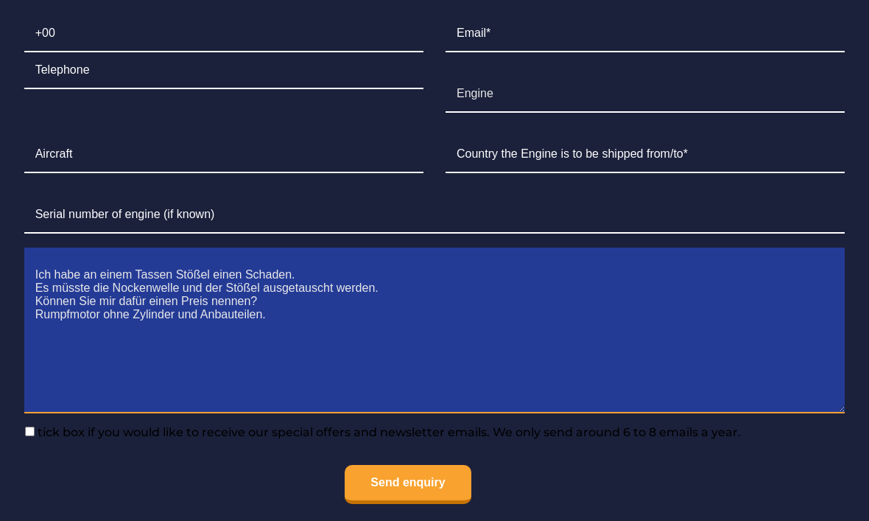
type textarea "Ich habe an einem Tassen Stößel einen Schaden. Es müsste die Nockenwelle und de…"
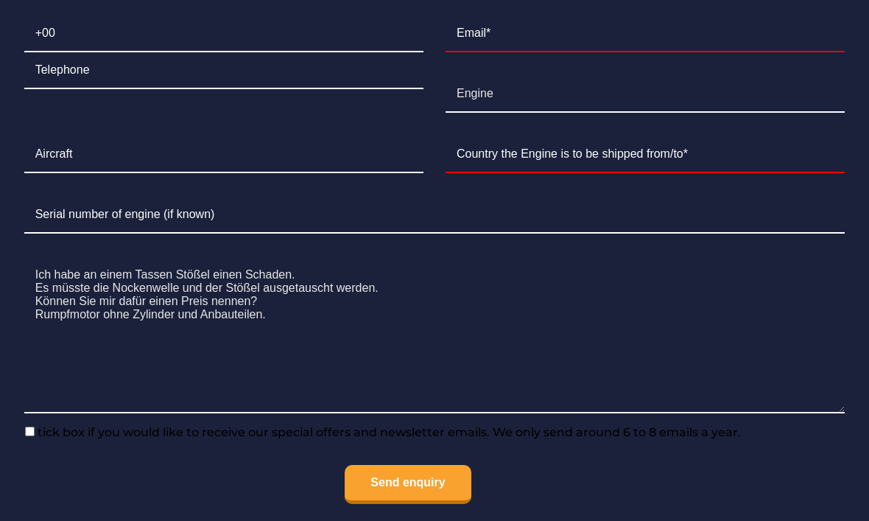
type input "[PERSON_NAME]"
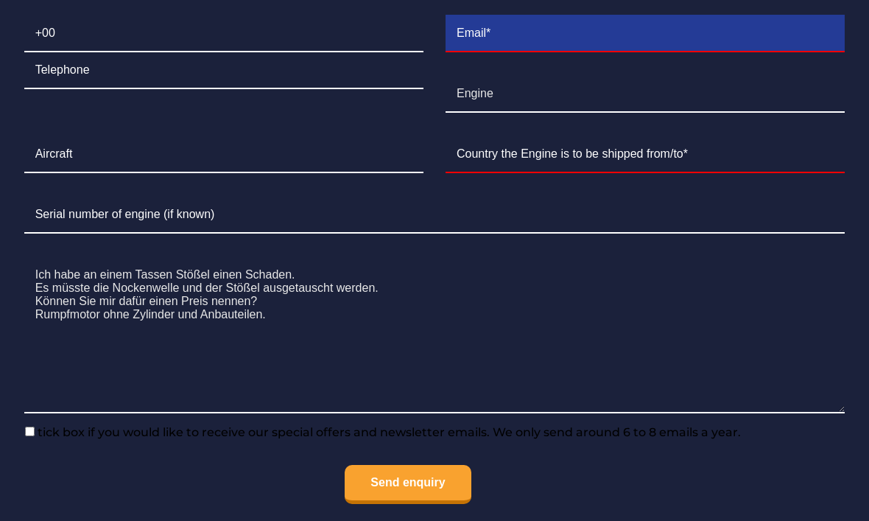
click at [536, 52] on input "Contact form" at bounding box center [645, 33] width 399 height 37
click at [604, 52] on input "[EMAIL_ADDRESS][DOMAIN_NAME]" at bounding box center [645, 33] width 399 height 37
type input "[EMAIL_ADDRESS][DOMAIN_NAME]"
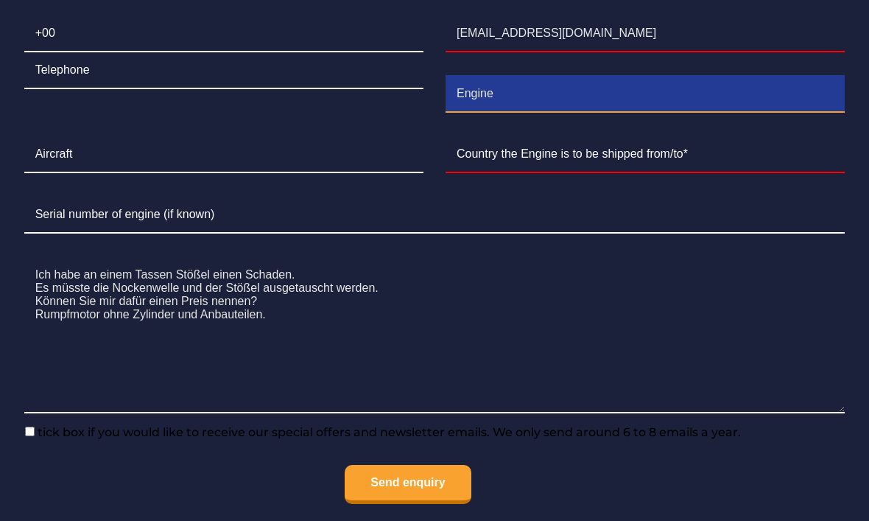
click at [531, 113] on input "Engine" at bounding box center [645, 94] width 399 height 37
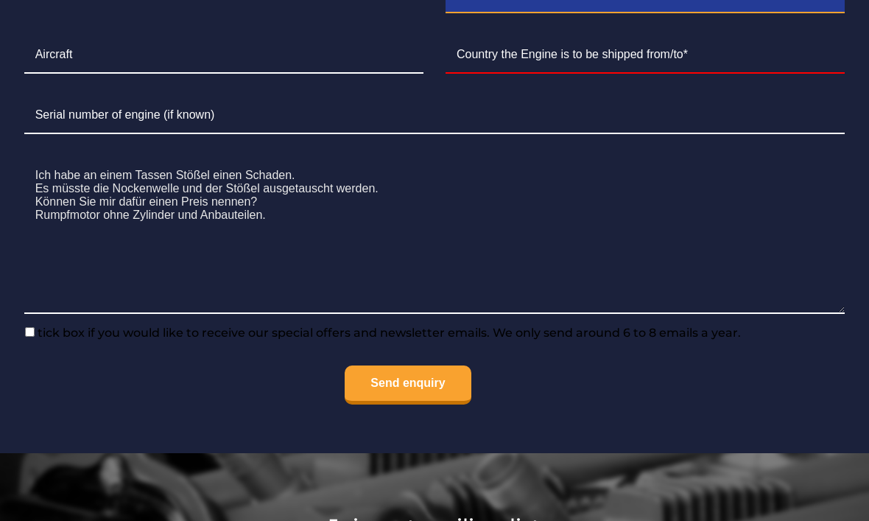
scroll to position [1976, 0]
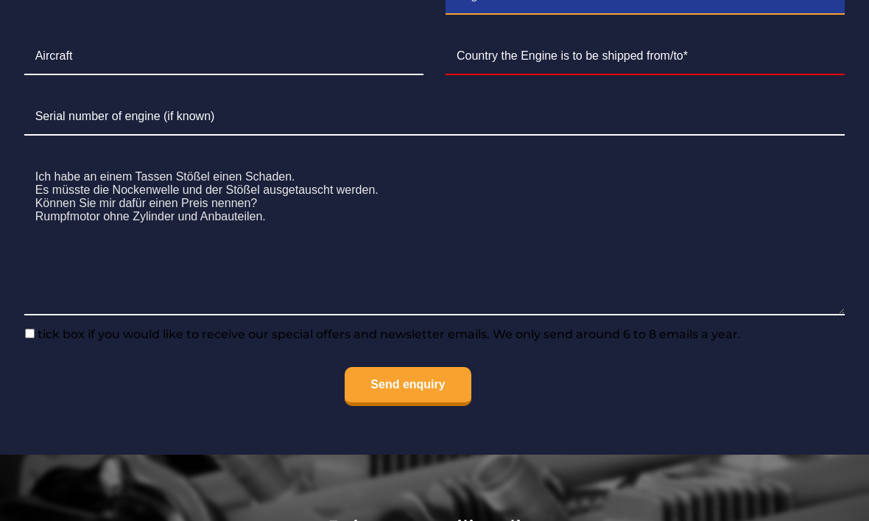
type input "Engine2EG"
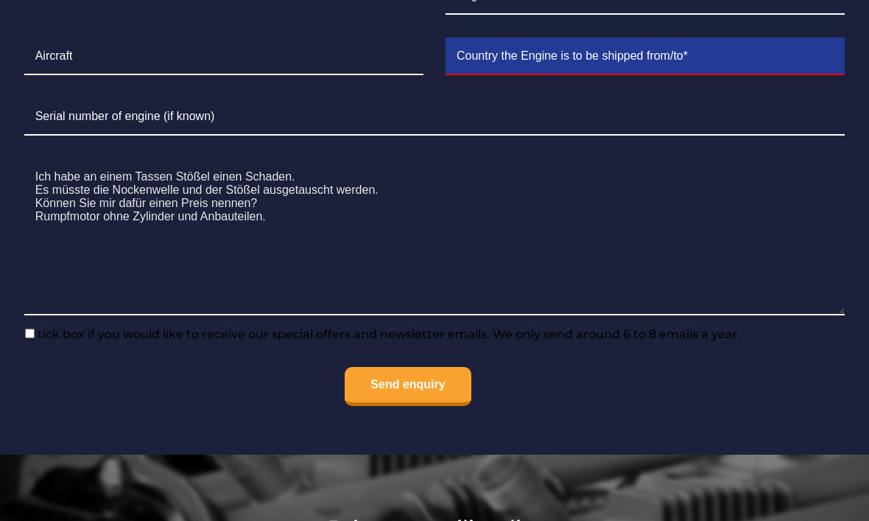
click at [550, 75] on input "Contact form" at bounding box center [645, 56] width 399 height 37
type input "[GEOGRAPHIC_DATA]"
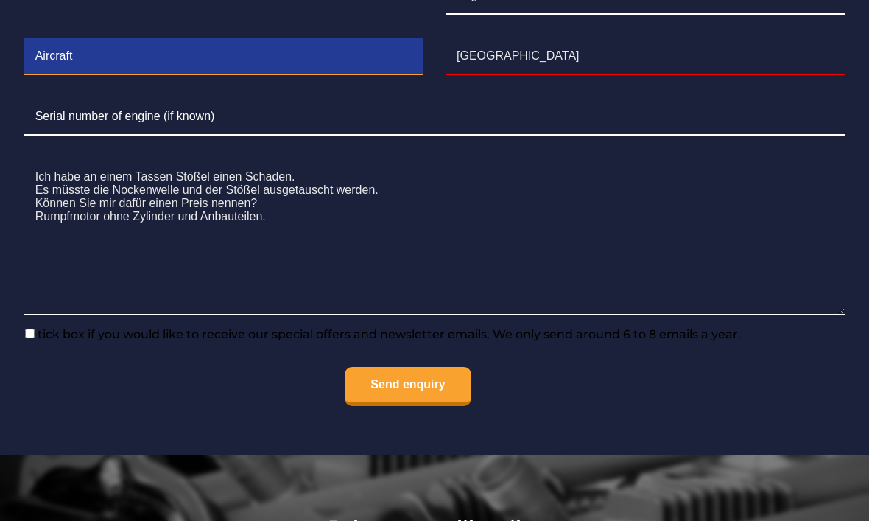
click at [220, 75] on input "Contact form" at bounding box center [223, 56] width 399 height 37
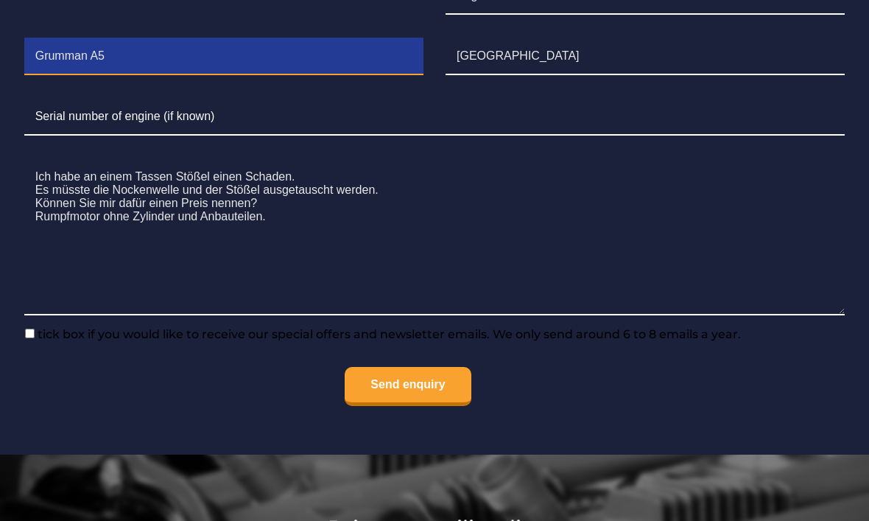
type input "Grumman A5"
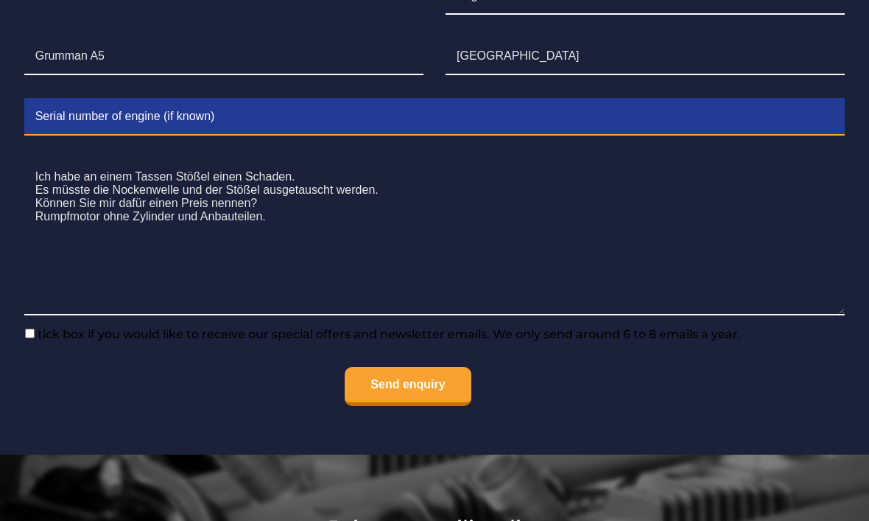
click at [258, 136] on input "Contact form" at bounding box center [434, 117] width 821 height 37
type input "L-44975-27A"
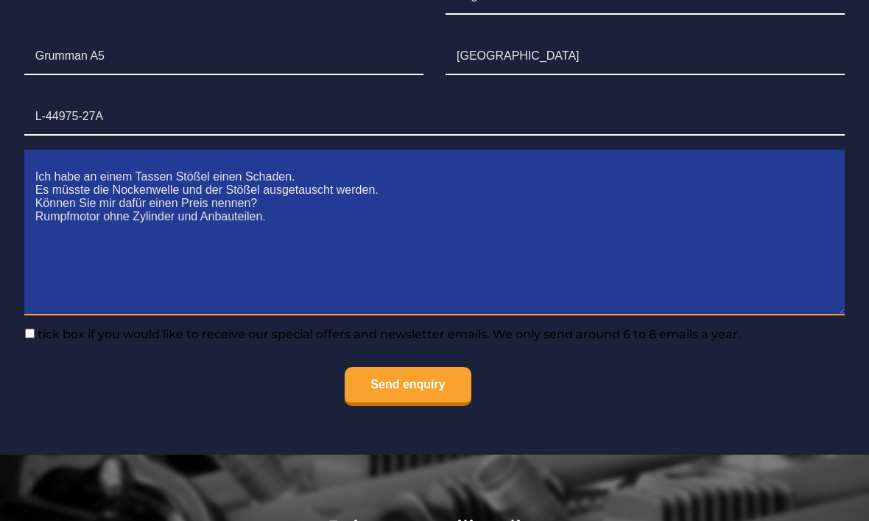
click at [684, 315] on textarea "Ich habe an einem Tassen Stößel einen Schaden. Es müsste die Nockenwelle und de…" at bounding box center [434, 237] width 821 height 156
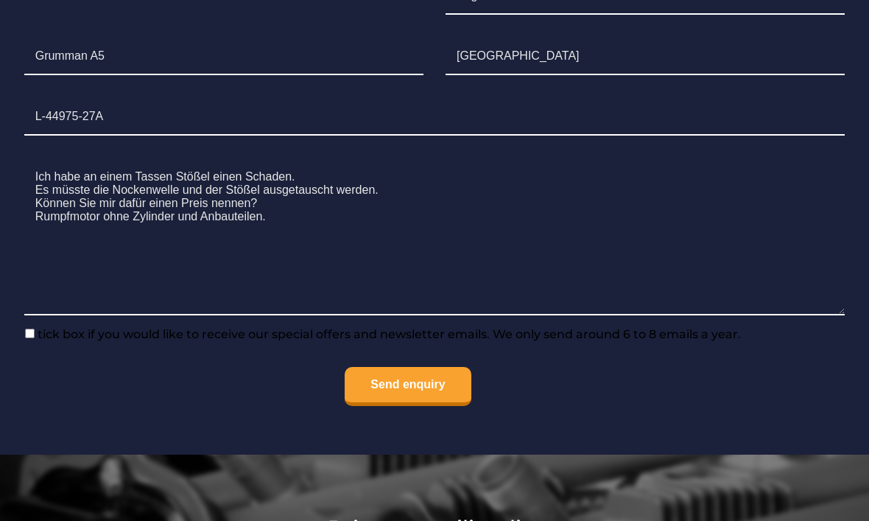
click at [41, 341] on span "tick box if you would like to receive our special offers and newsletter emails.…" at bounding box center [388, 334] width 706 height 14
click at [35, 338] on input"] "tick box if you would like to receive our special offers and newsletter emails.…" at bounding box center [30, 334] width 10 height 10
checkbox input"] "true"
click at [399, 406] on input "Send enquiry" at bounding box center [408, 386] width 126 height 39
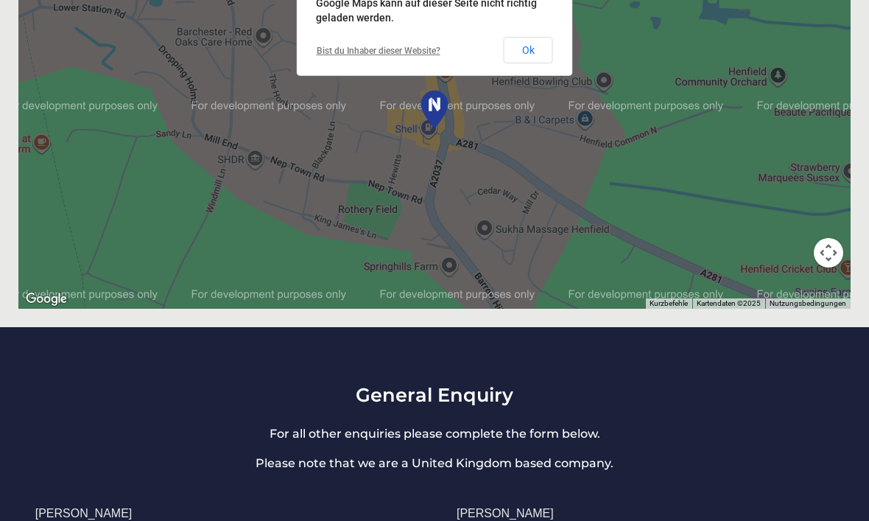
scroll to position [1337, 0]
